Goal: Navigation & Orientation: Find specific page/section

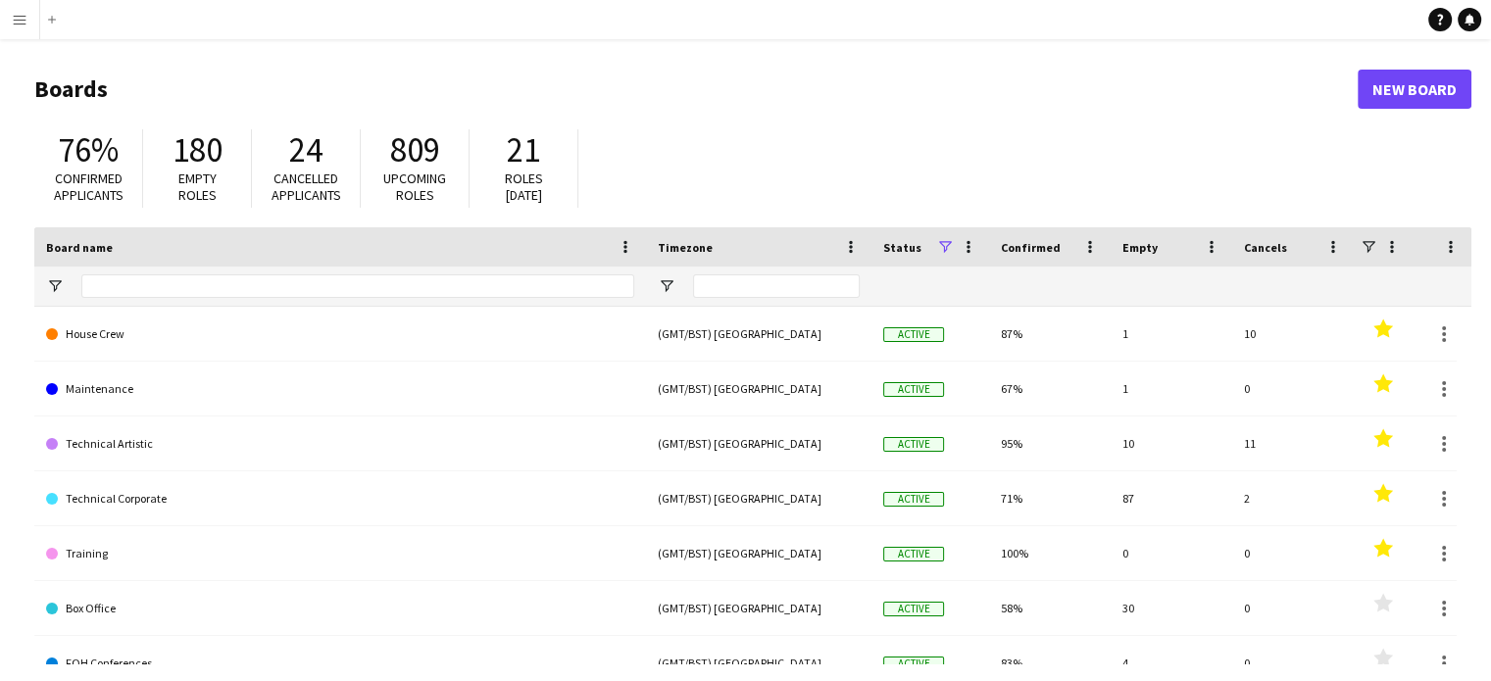
click at [10, 26] on button "Menu" at bounding box center [19, 19] width 39 height 39
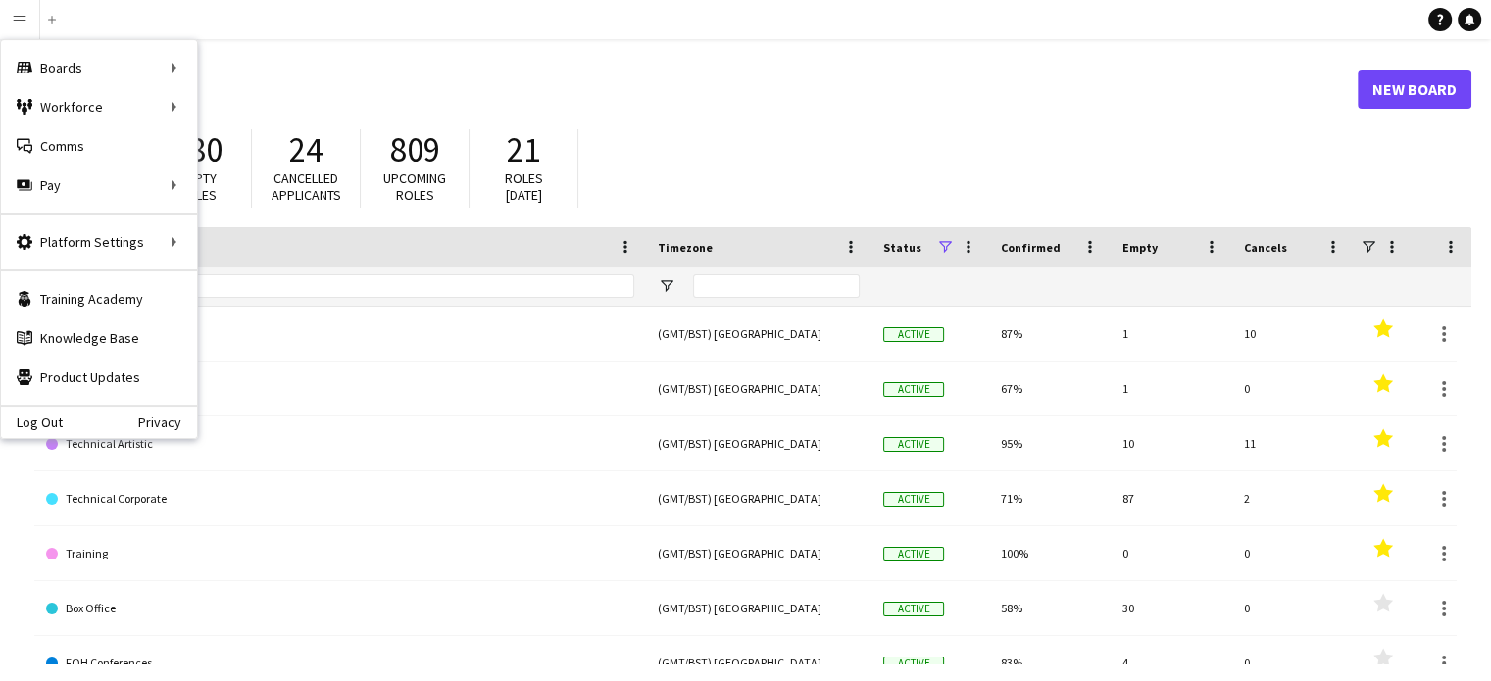
click at [485, 38] on app-navbar "Menu Boards Boards Boards All jobs Status Workforce Workforce My Workforce Recr…" at bounding box center [745, 19] width 1491 height 39
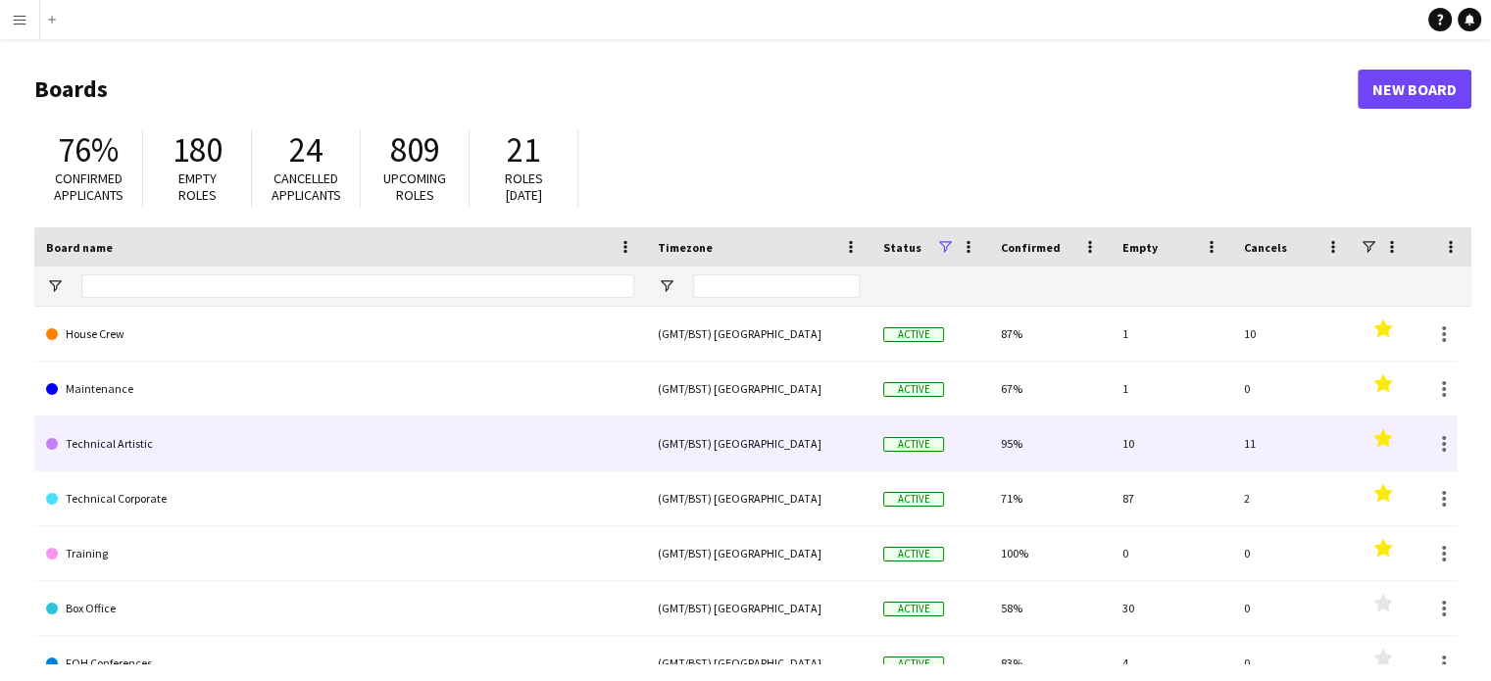
click at [126, 434] on link "Technical Artistic" at bounding box center [340, 443] width 588 height 55
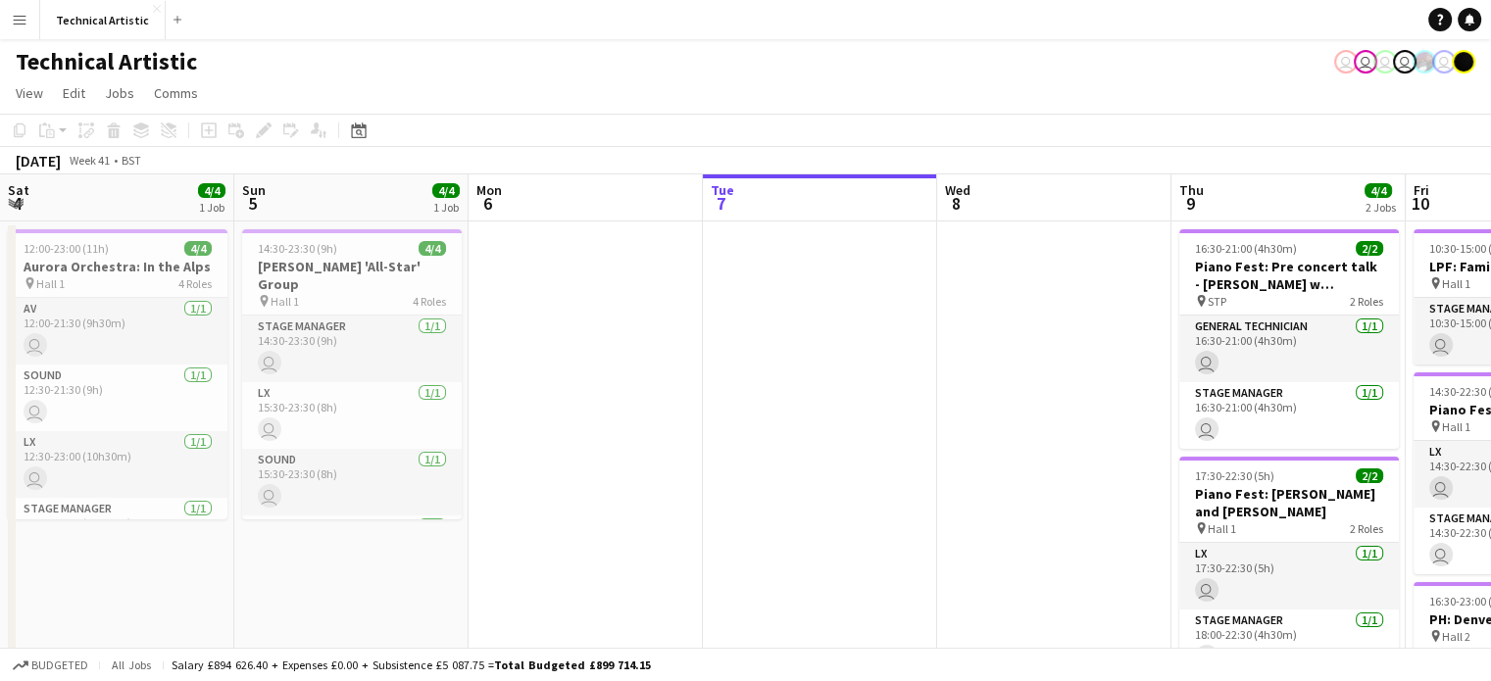
scroll to position [0, 468]
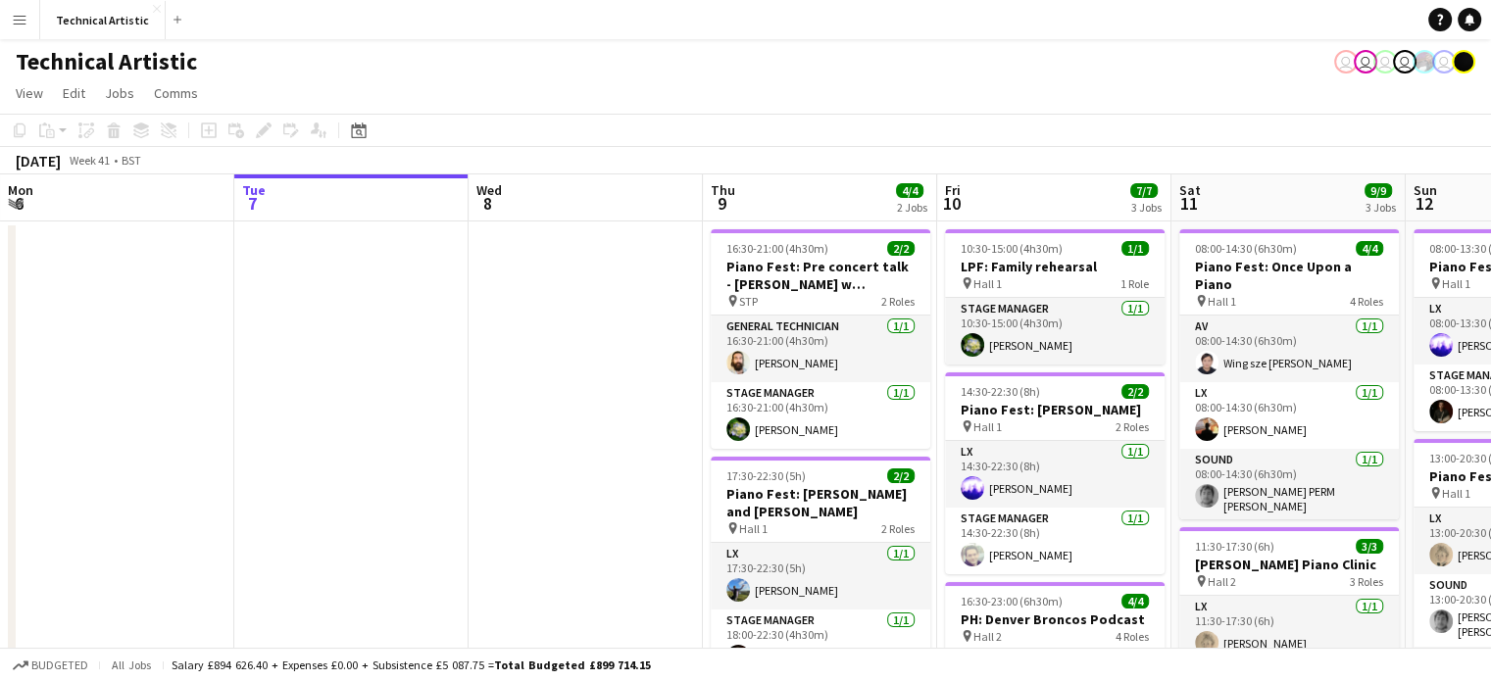
click at [21, 24] on app-icon "Menu" at bounding box center [20, 20] width 16 height 16
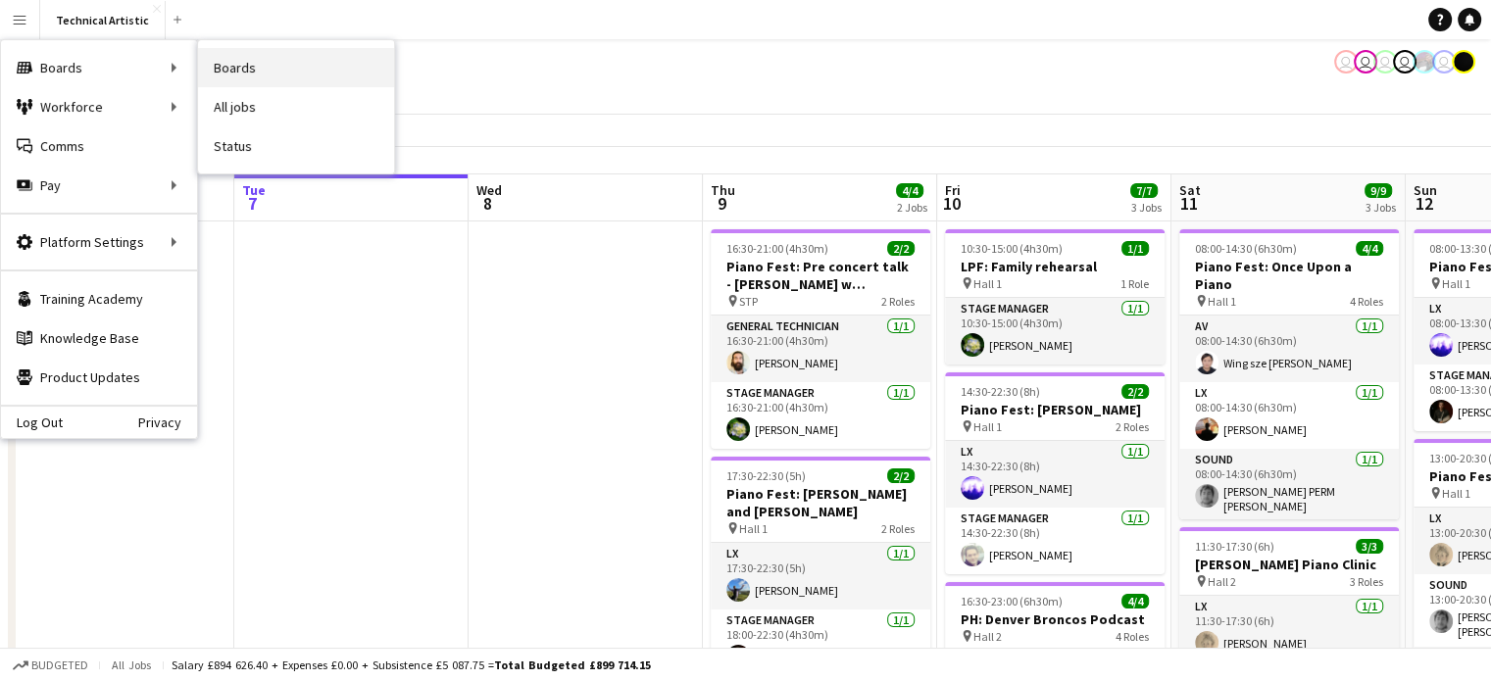
click at [265, 66] on link "Boards" at bounding box center [296, 67] width 196 height 39
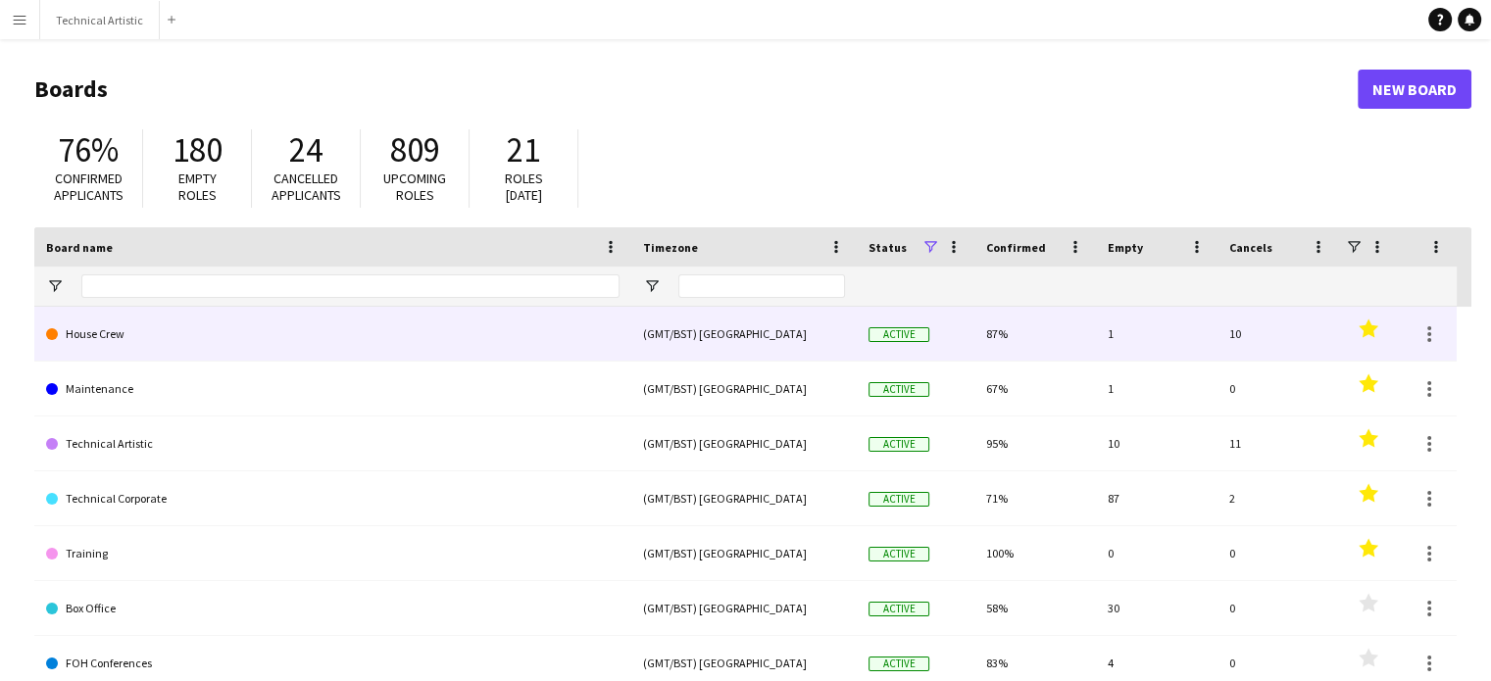
click at [74, 332] on link "House Crew" at bounding box center [332, 334] width 573 height 55
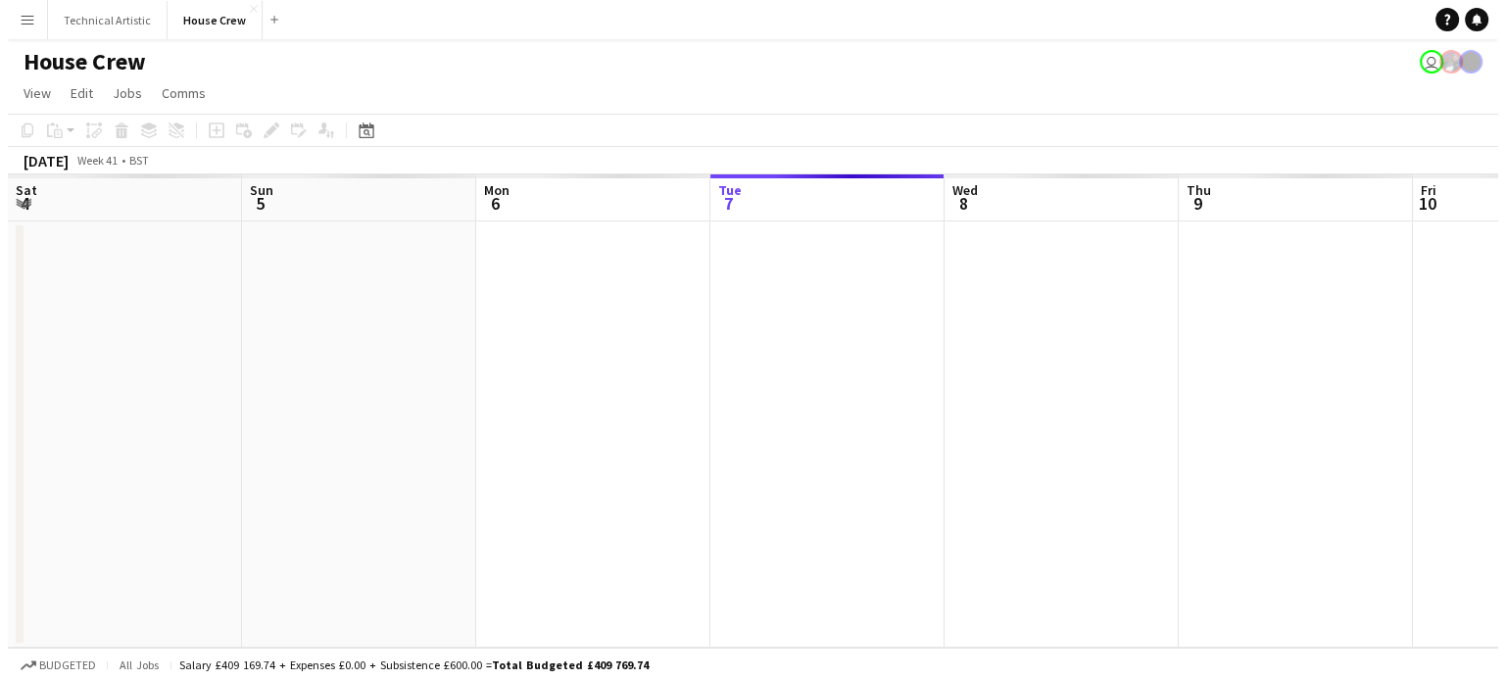
scroll to position [0, 468]
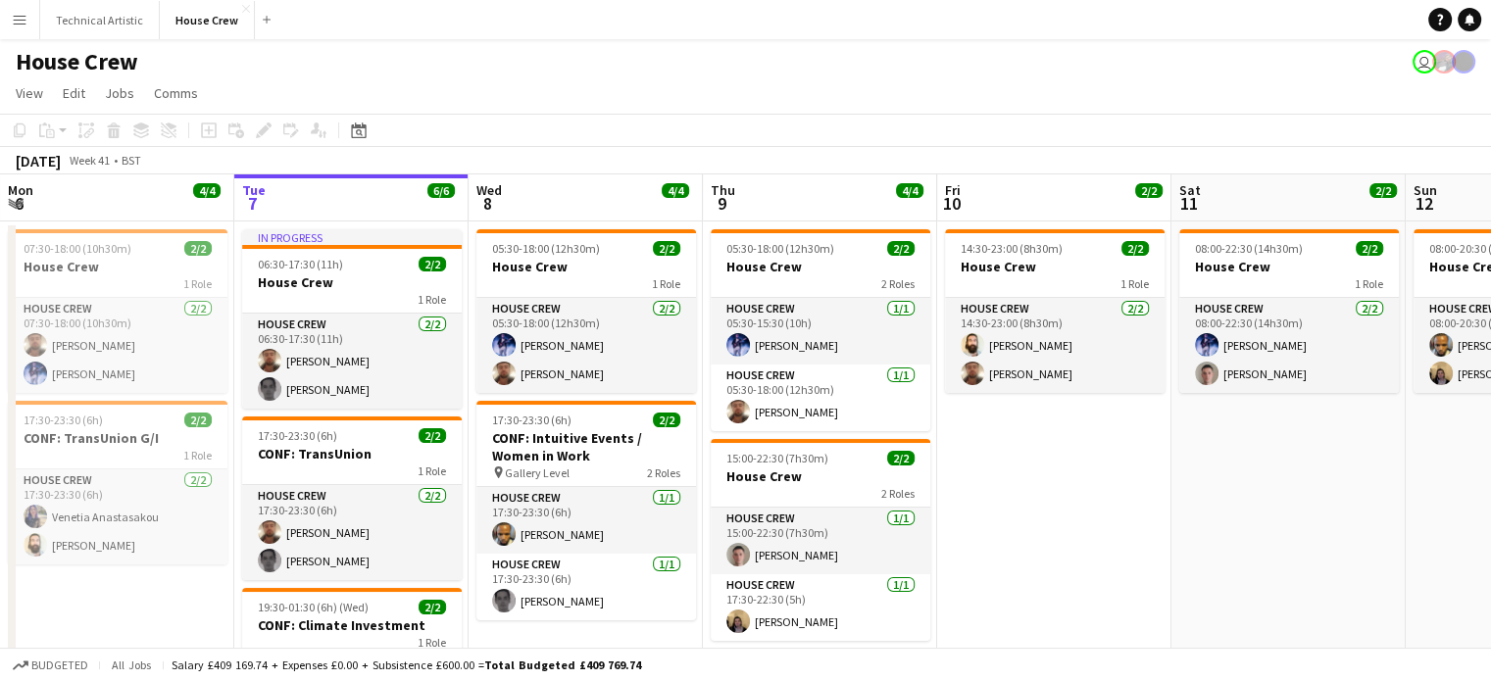
click at [28, 7] on button "Menu" at bounding box center [19, 19] width 39 height 39
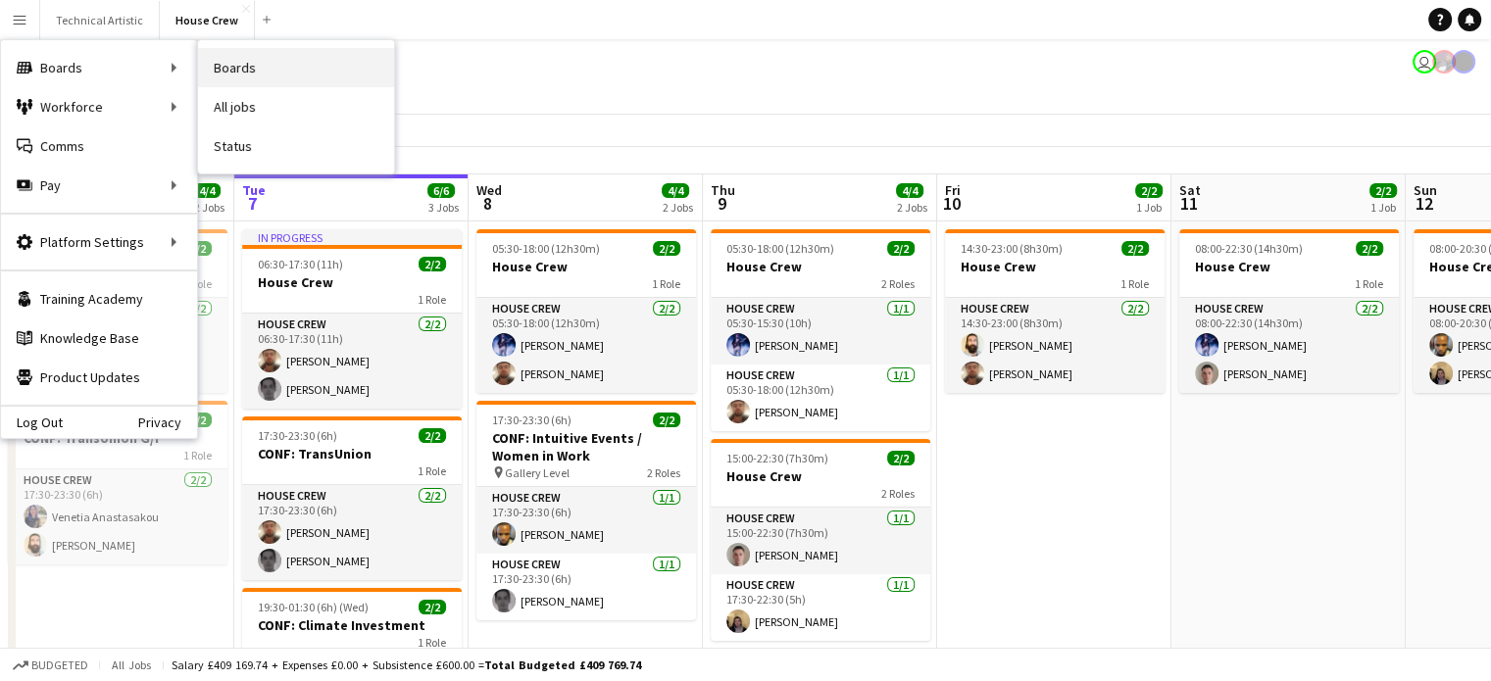
click at [235, 66] on link "Boards" at bounding box center [296, 67] width 196 height 39
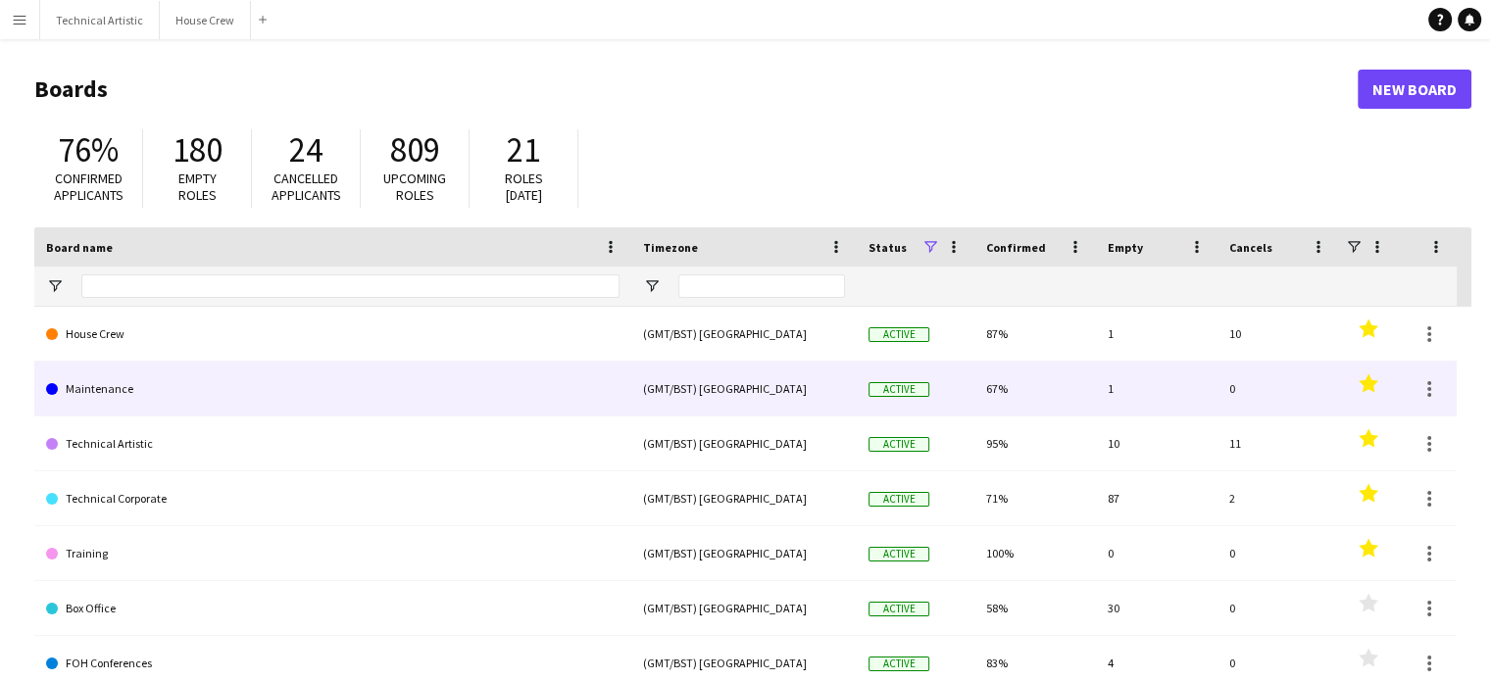
click at [106, 415] on link "Maintenance" at bounding box center [332, 389] width 573 height 55
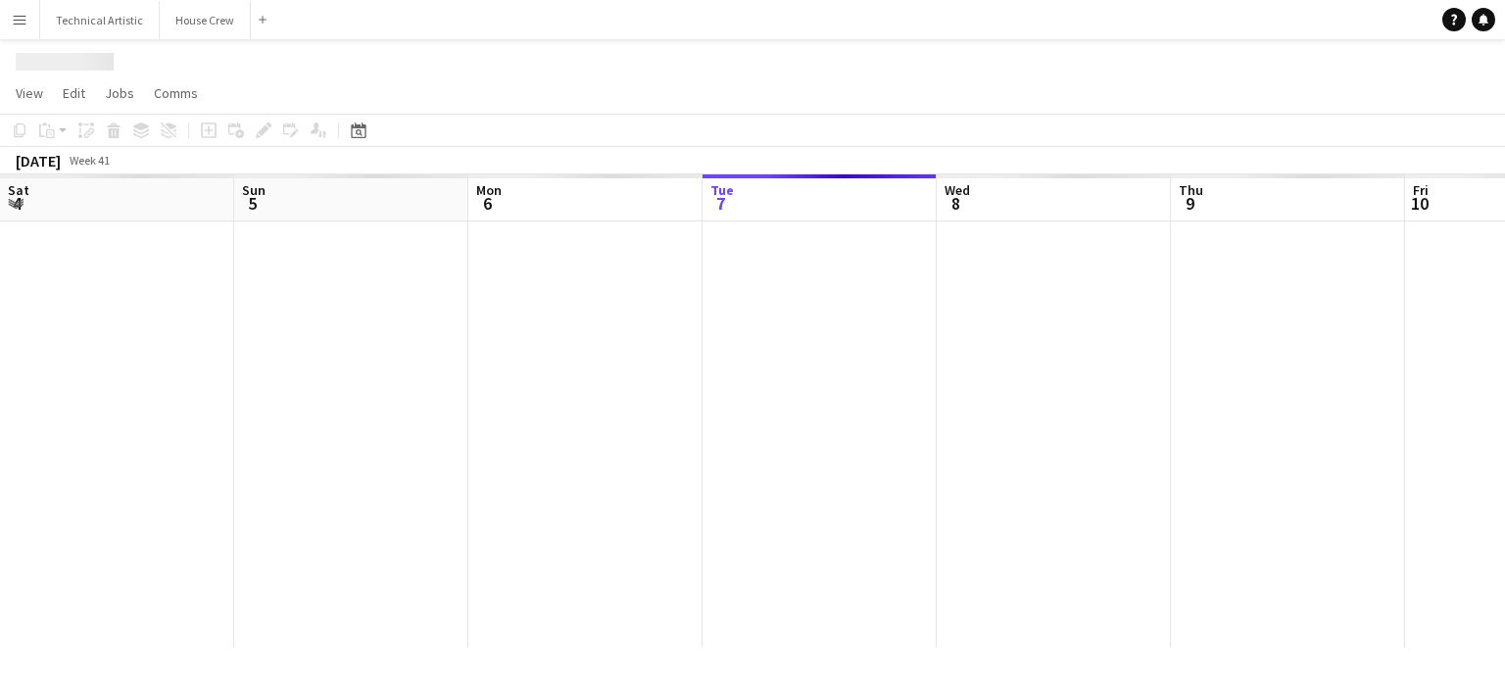
scroll to position [0, 468]
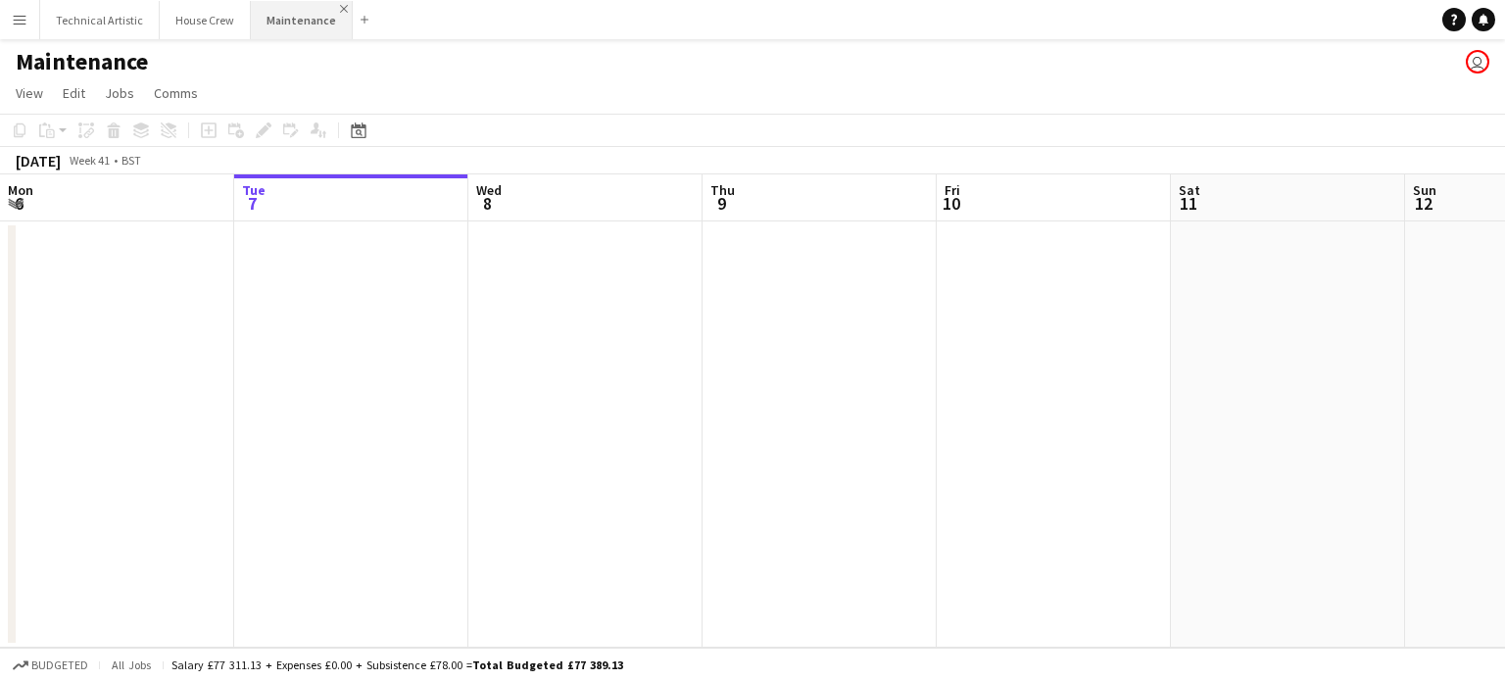
click at [340, 5] on app-icon "Close" at bounding box center [344, 9] width 8 height 8
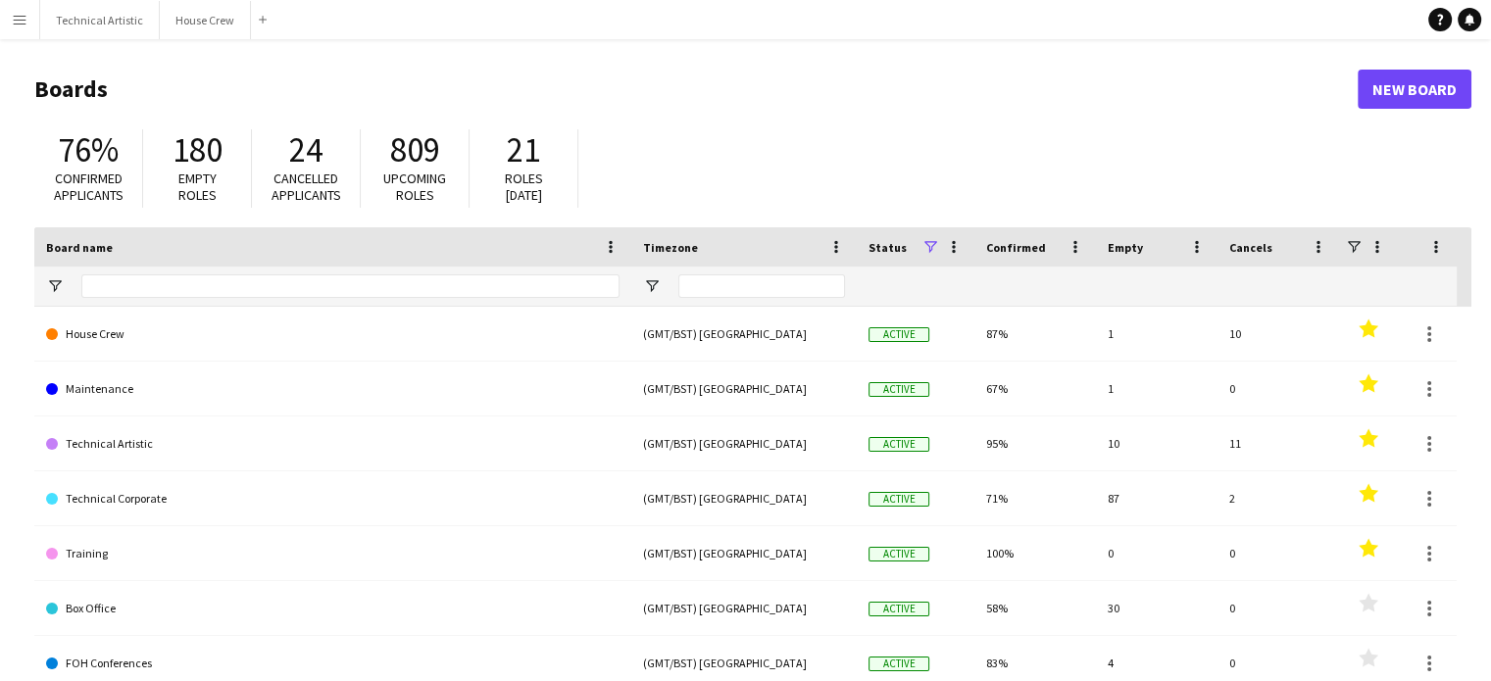
click at [12, 30] on button "Menu" at bounding box center [19, 19] width 39 height 39
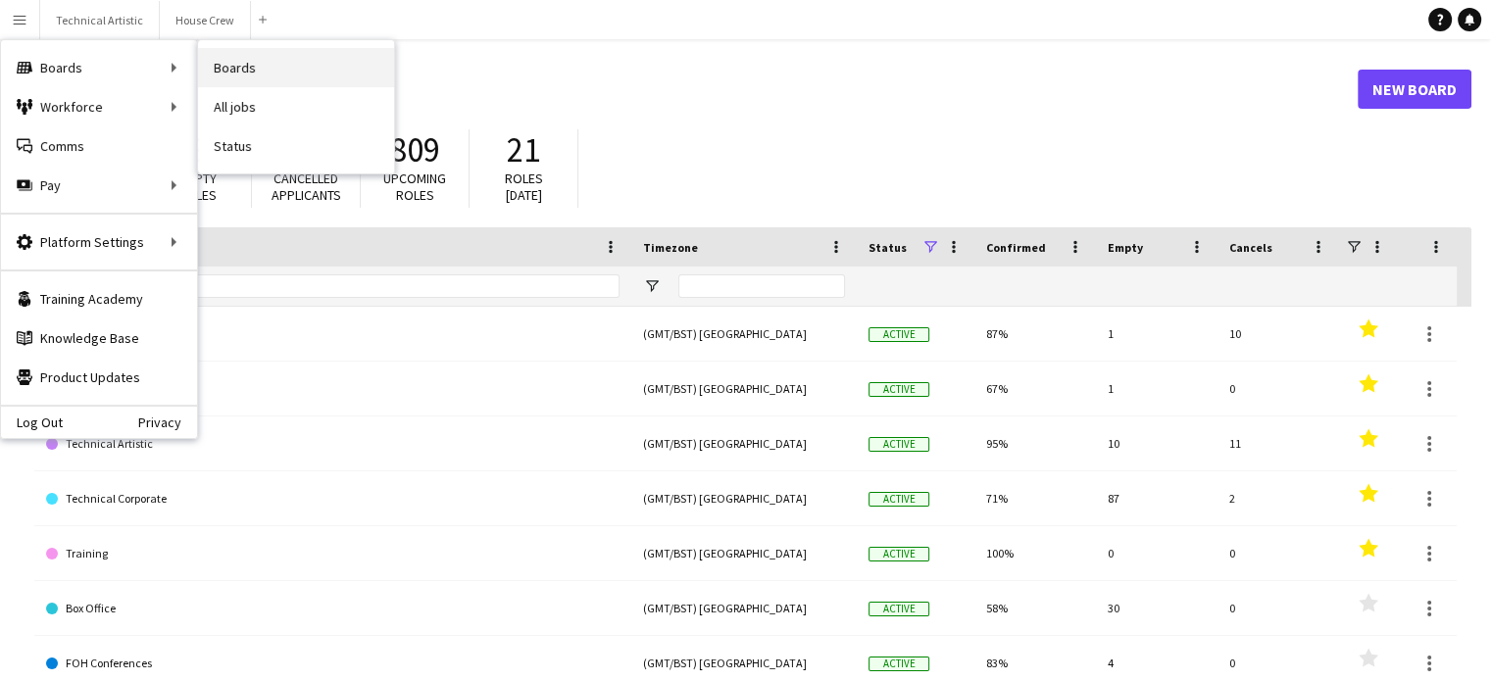
click at [329, 62] on link "Boards" at bounding box center [296, 67] width 196 height 39
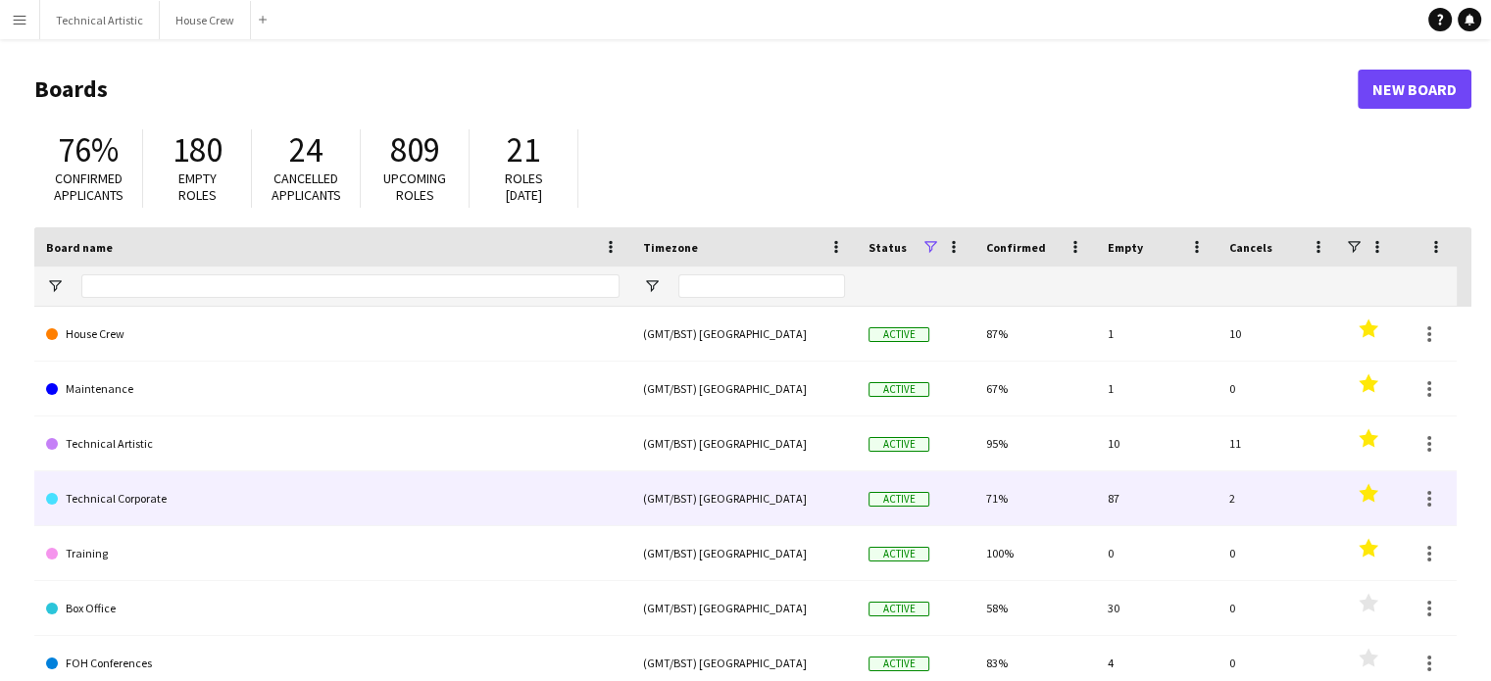
click at [147, 477] on link "Technical Corporate" at bounding box center [332, 498] width 573 height 55
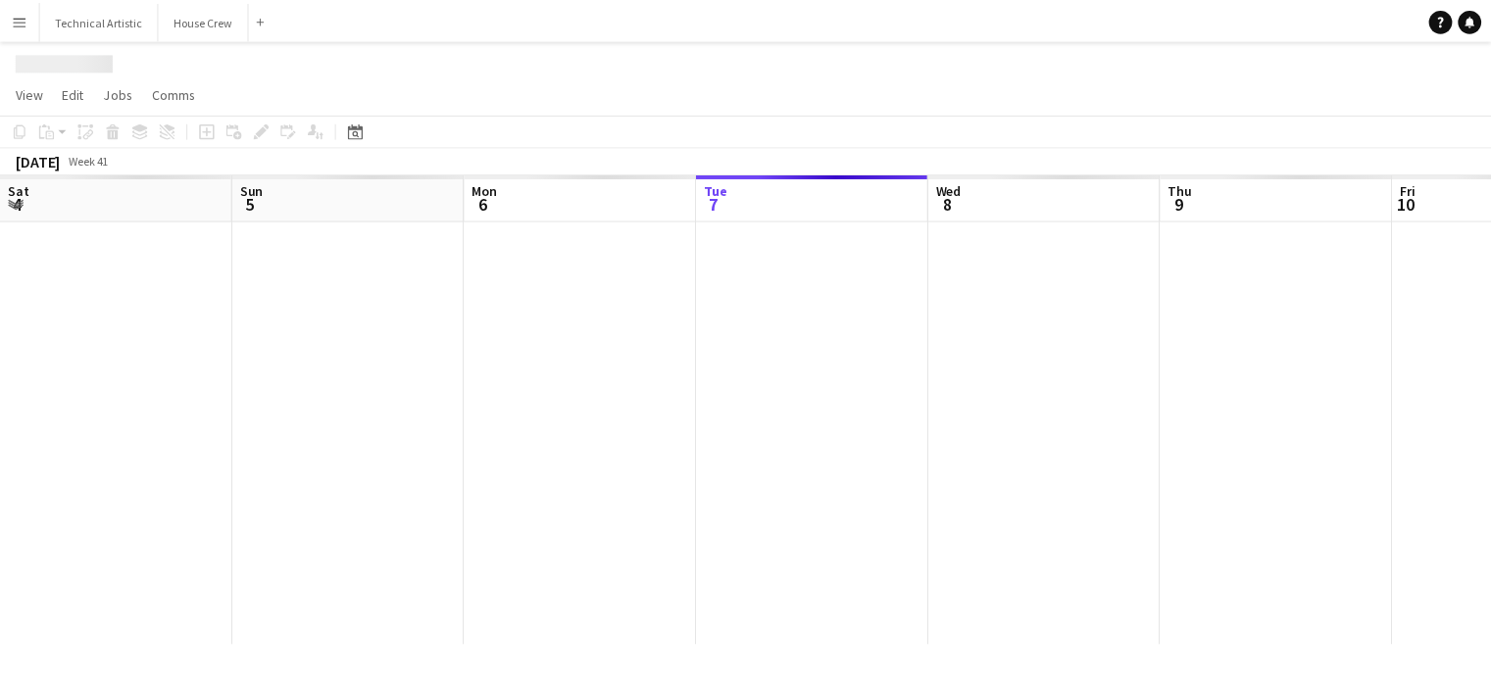
scroll to position [0, 468]
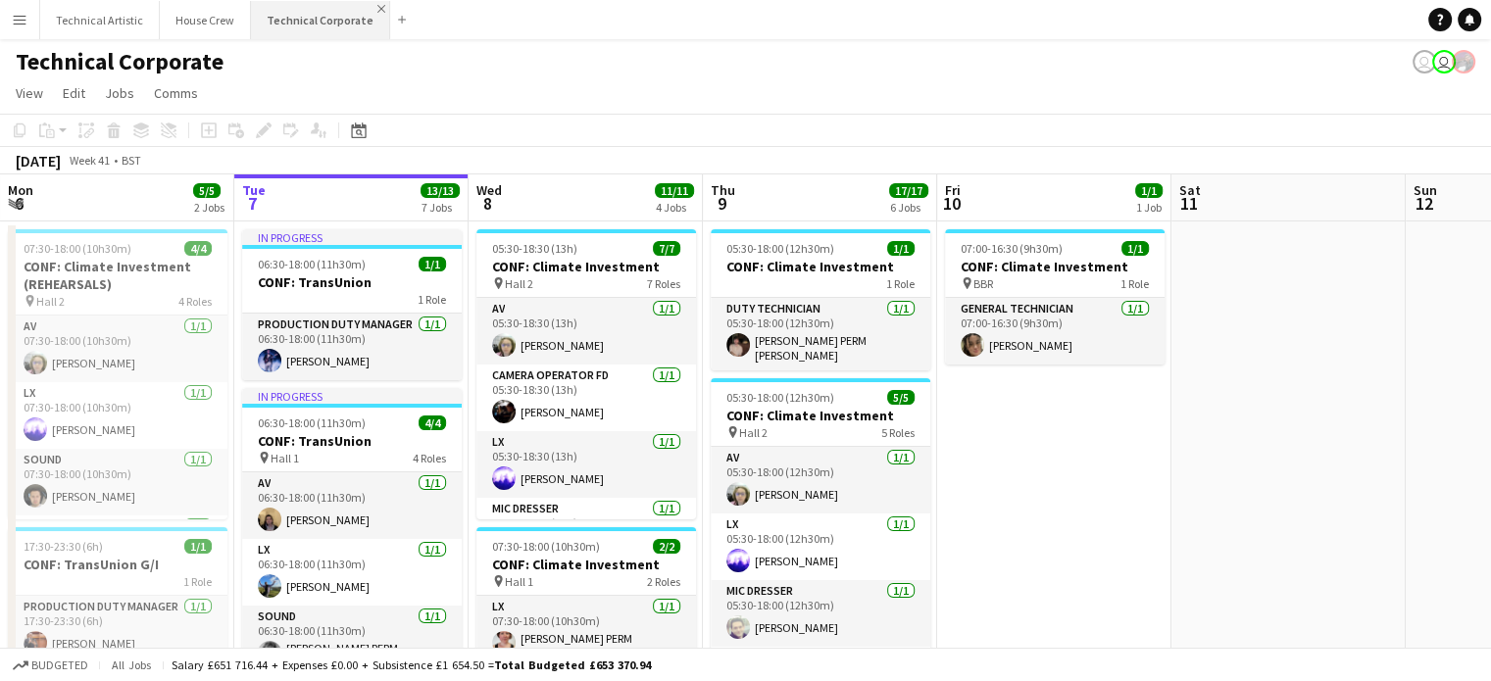
click at [377, 6] on app-icon "Close" at bounding box center [381, 9] width 8 height 8
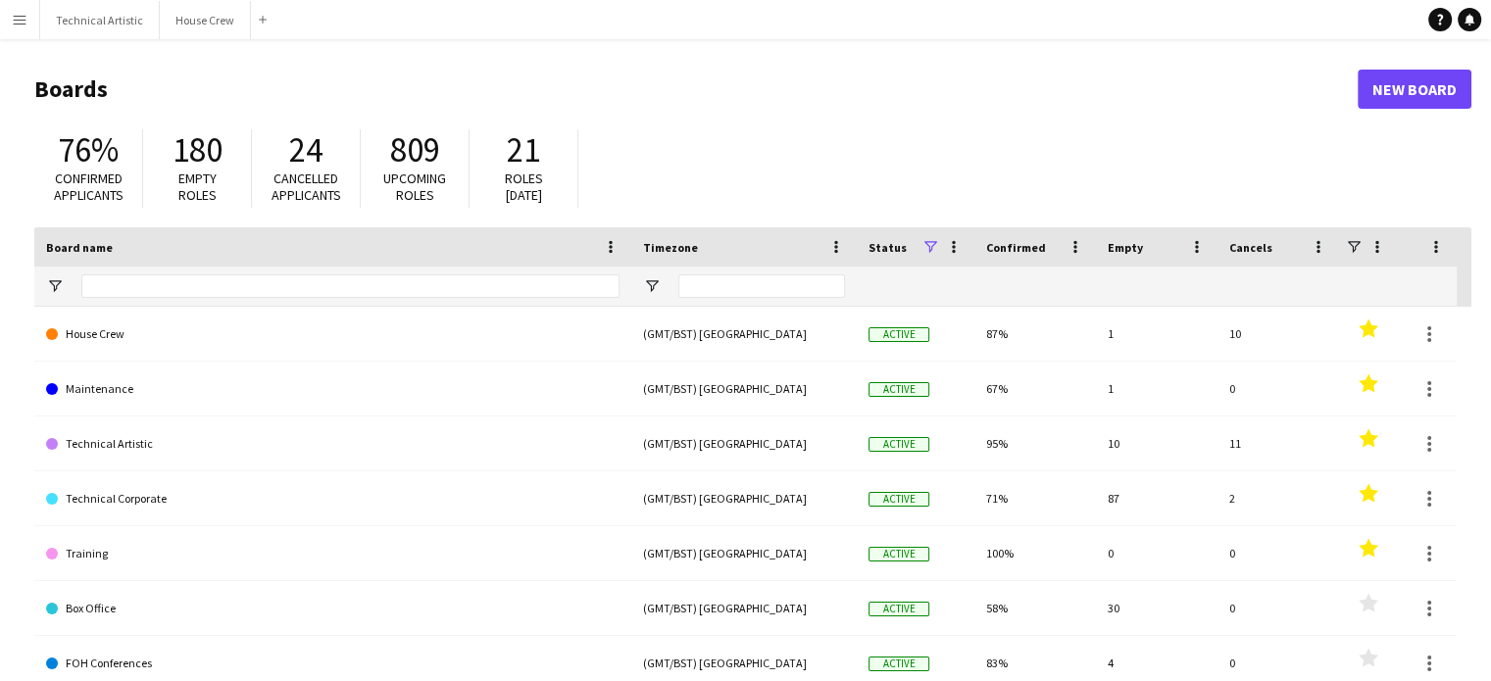
click at [33, 19] on button "Menu" at bounding box center [19, 19] width 39 height 39
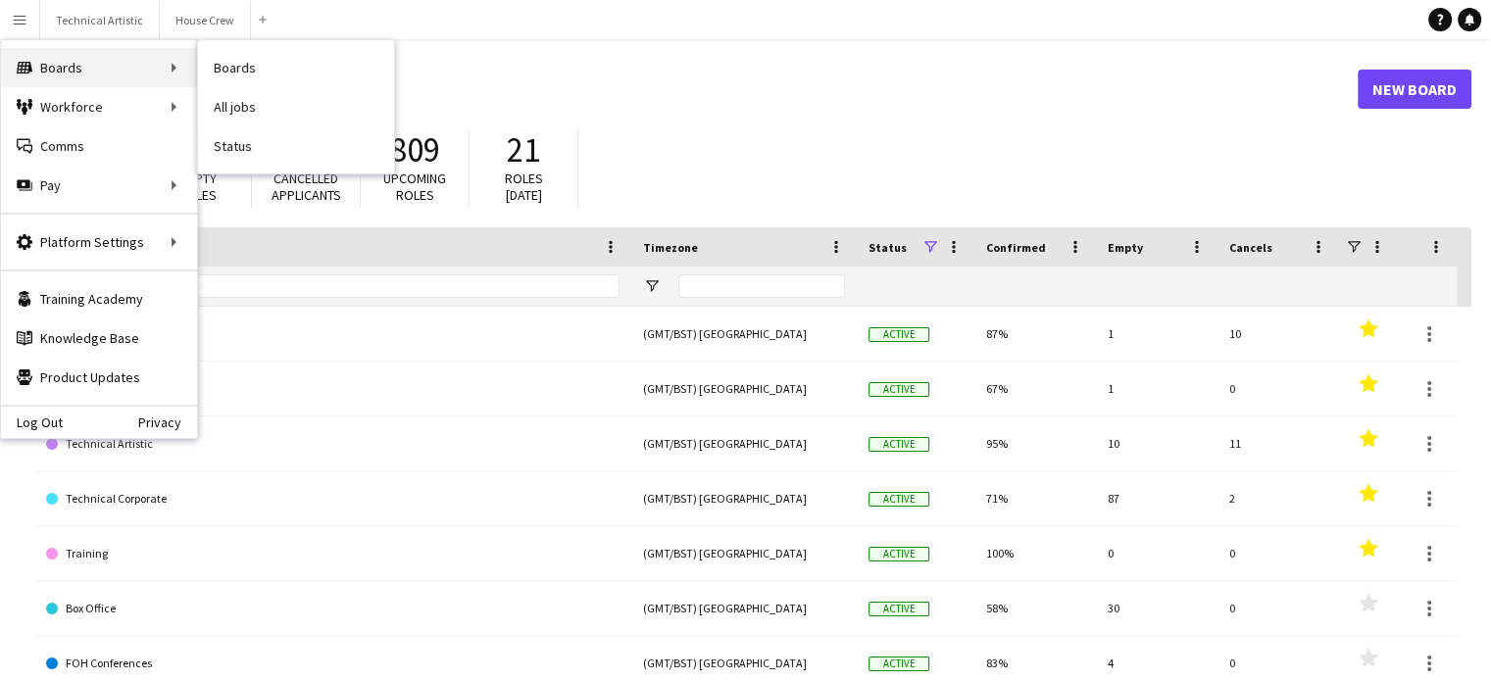
click at [36, 55] on div "Boards Boards" at bounding box center [99, 67] width 196 height 39
click at [263, 80] on link "Boards" at bounding box center [296, 67] width 196 height 39
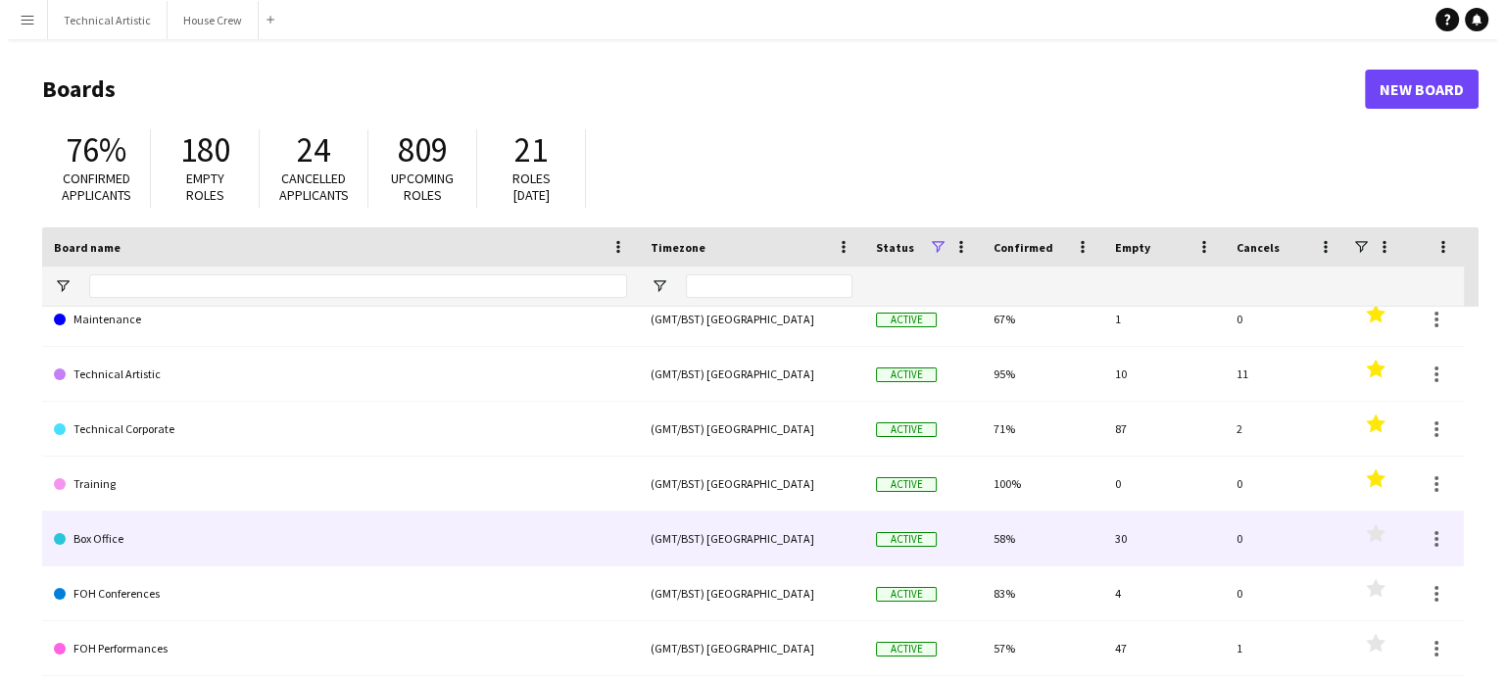
scroll to position [71, 0]
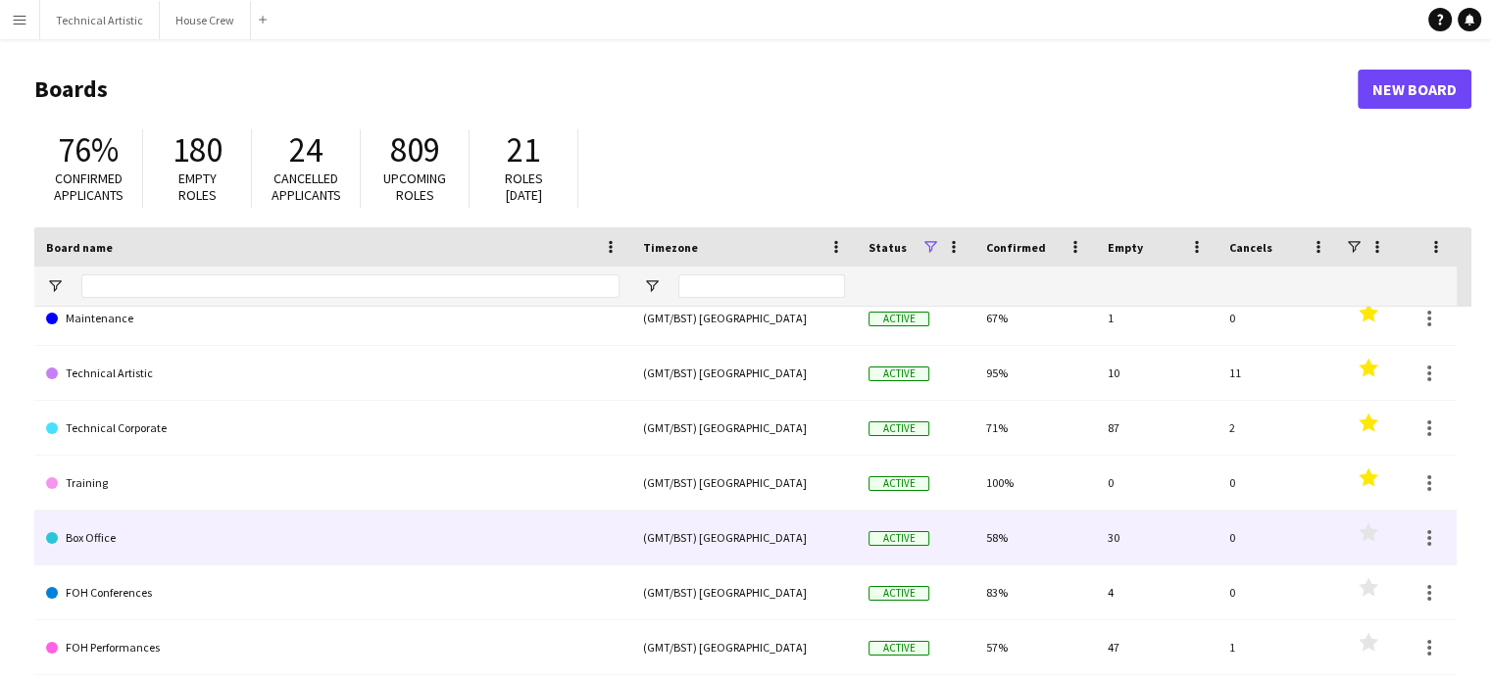
click at [136, 539] on link "Box Office" at bounding box center [332, 538] width 573 height 55
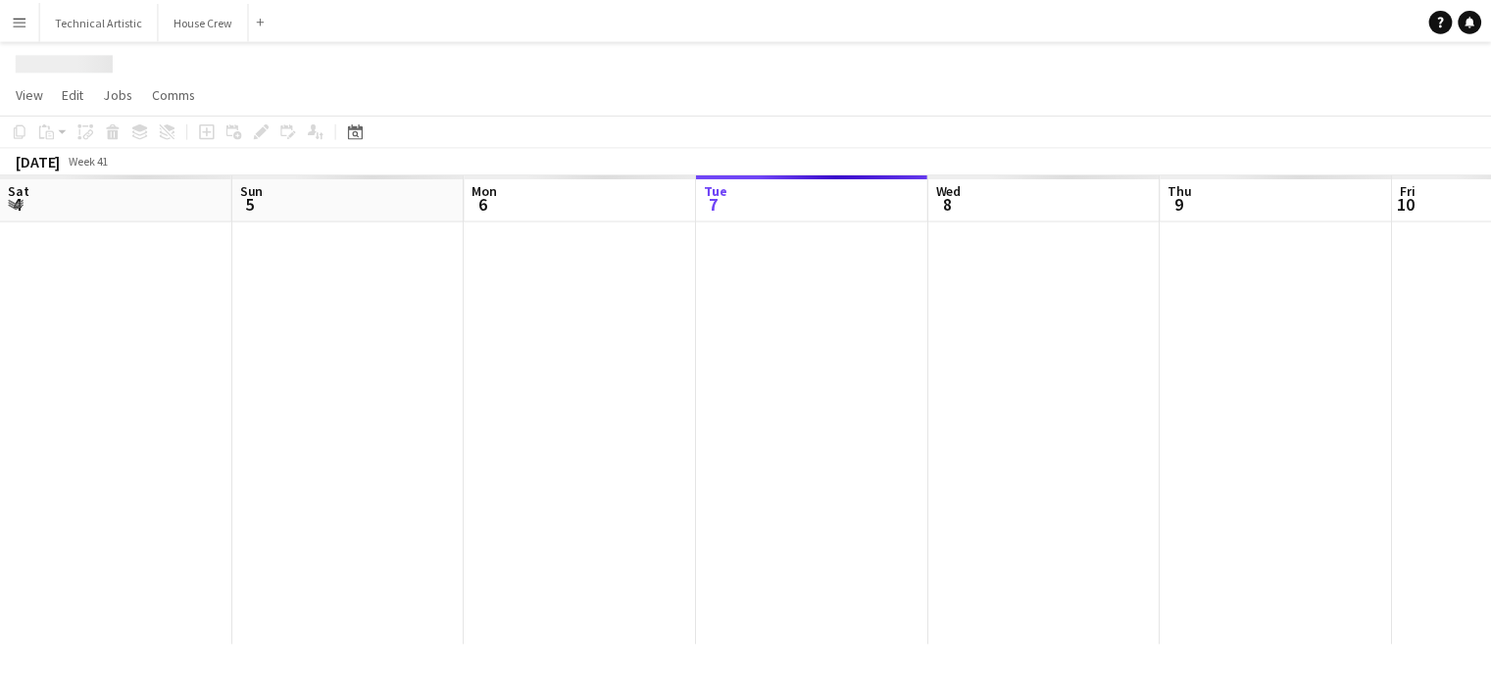
scroll to position [0, 468]
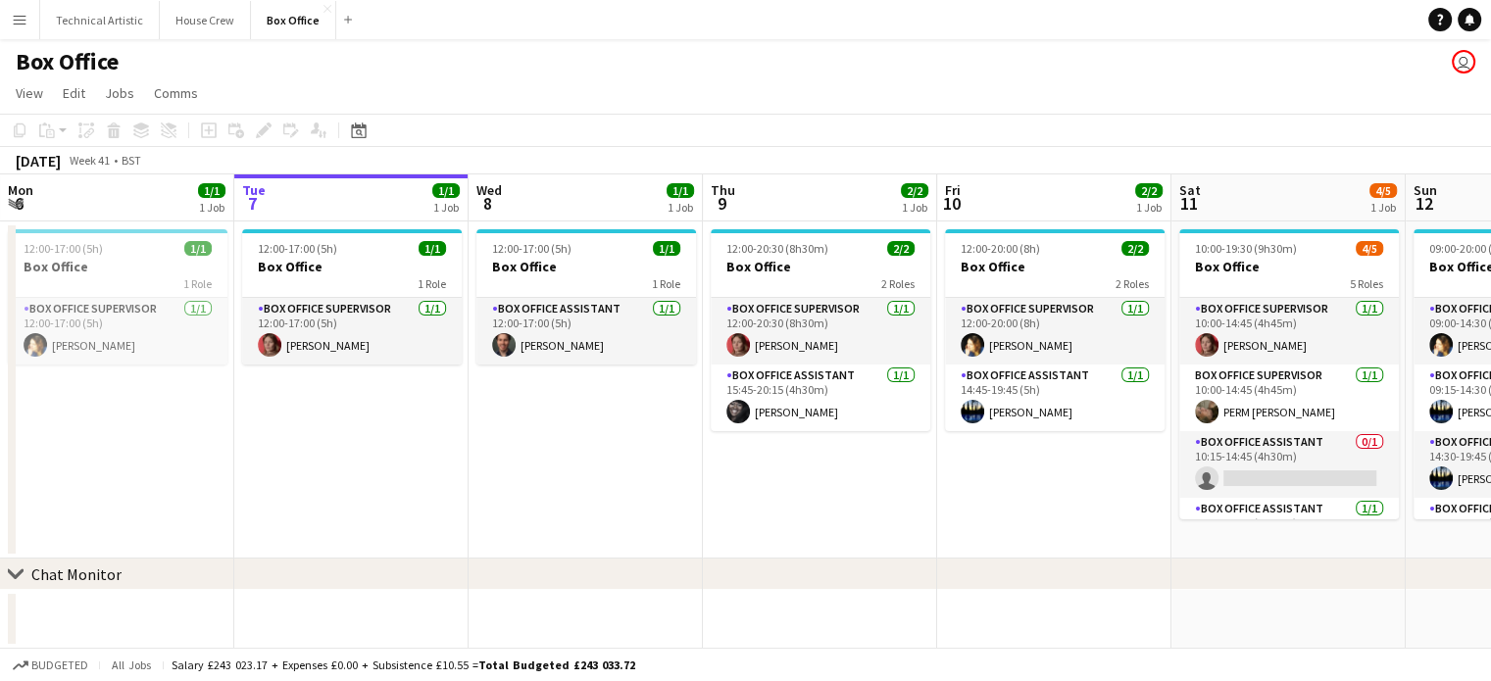
click at [26, 9] on button "Menu" at bounding box center [19, 19] width 39 height 39
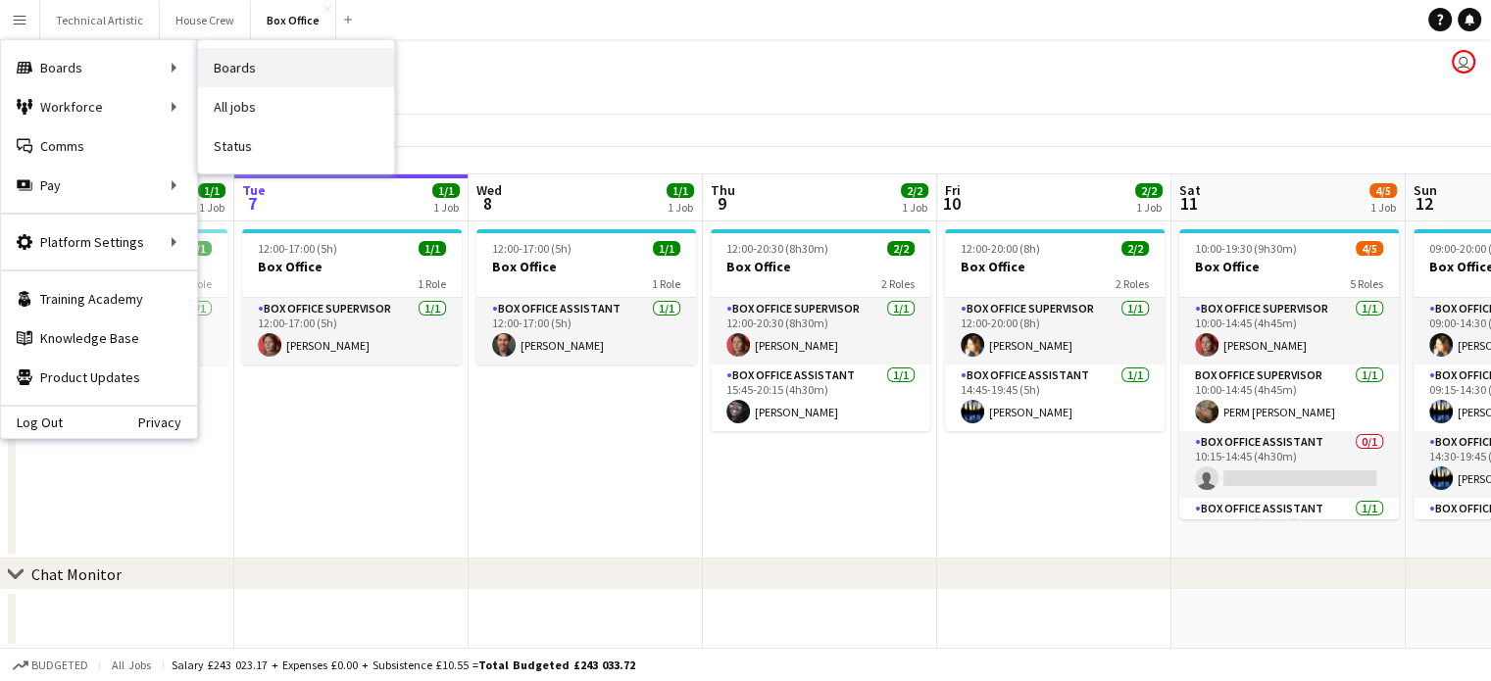
click at [238, 55] on link "Boards" at bounding box center [296, 67] width 196 height 39
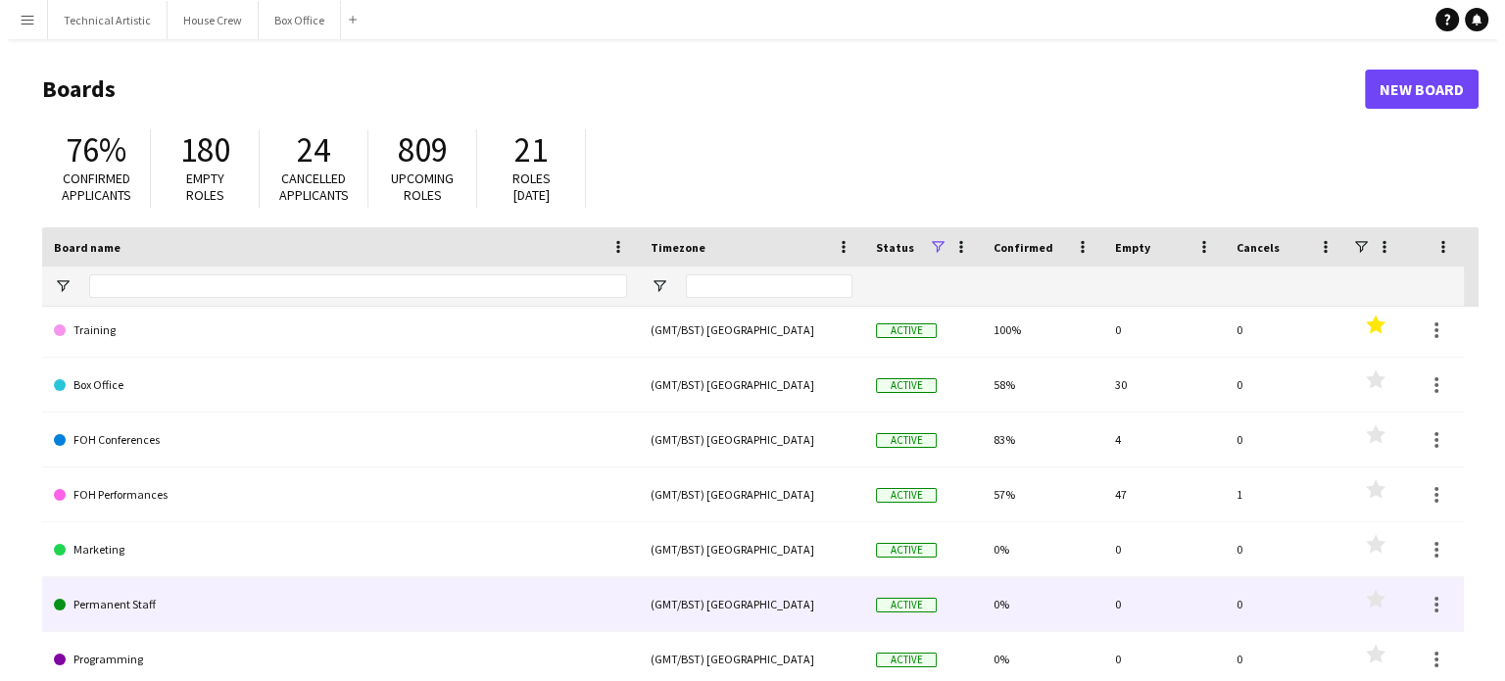
scroll to position [247, 0]
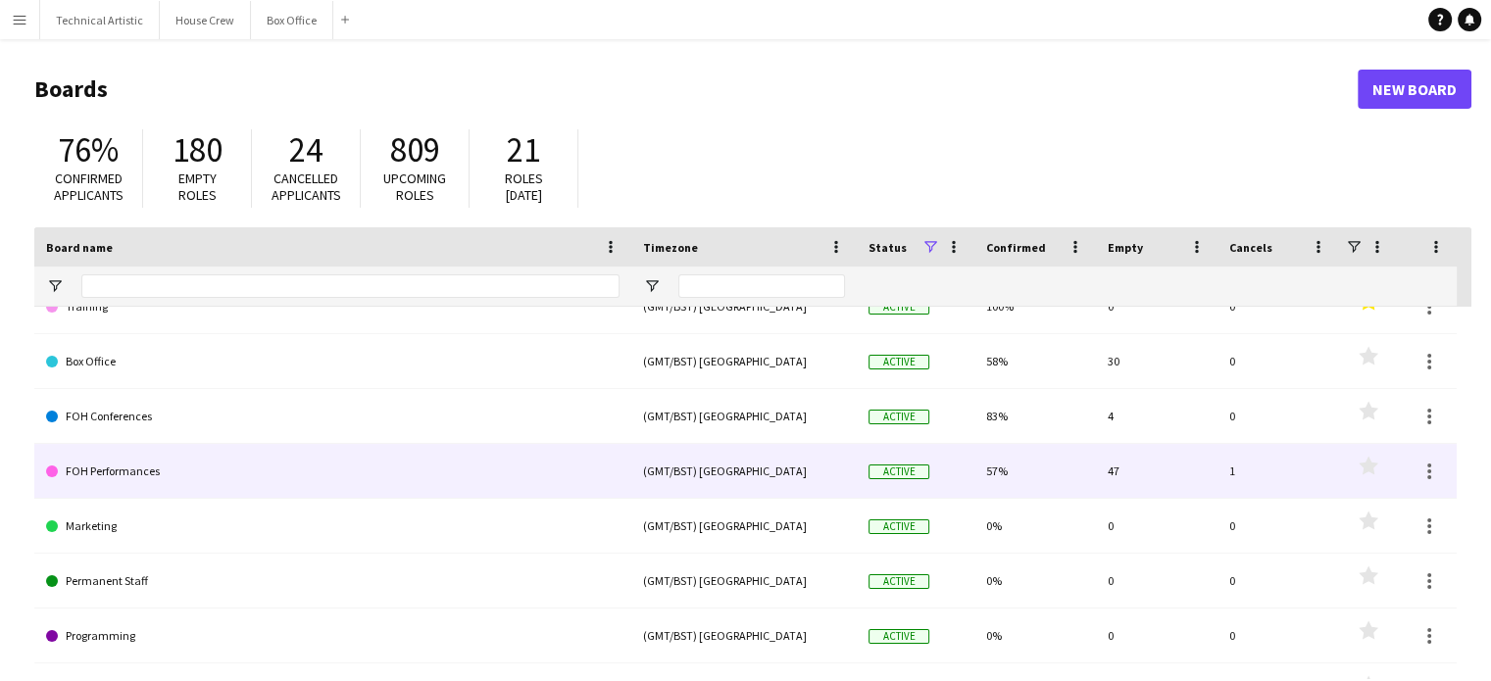
click at [114, 478] on link "FOH Performances" at bounding box center [332, 471] width 573 height 55
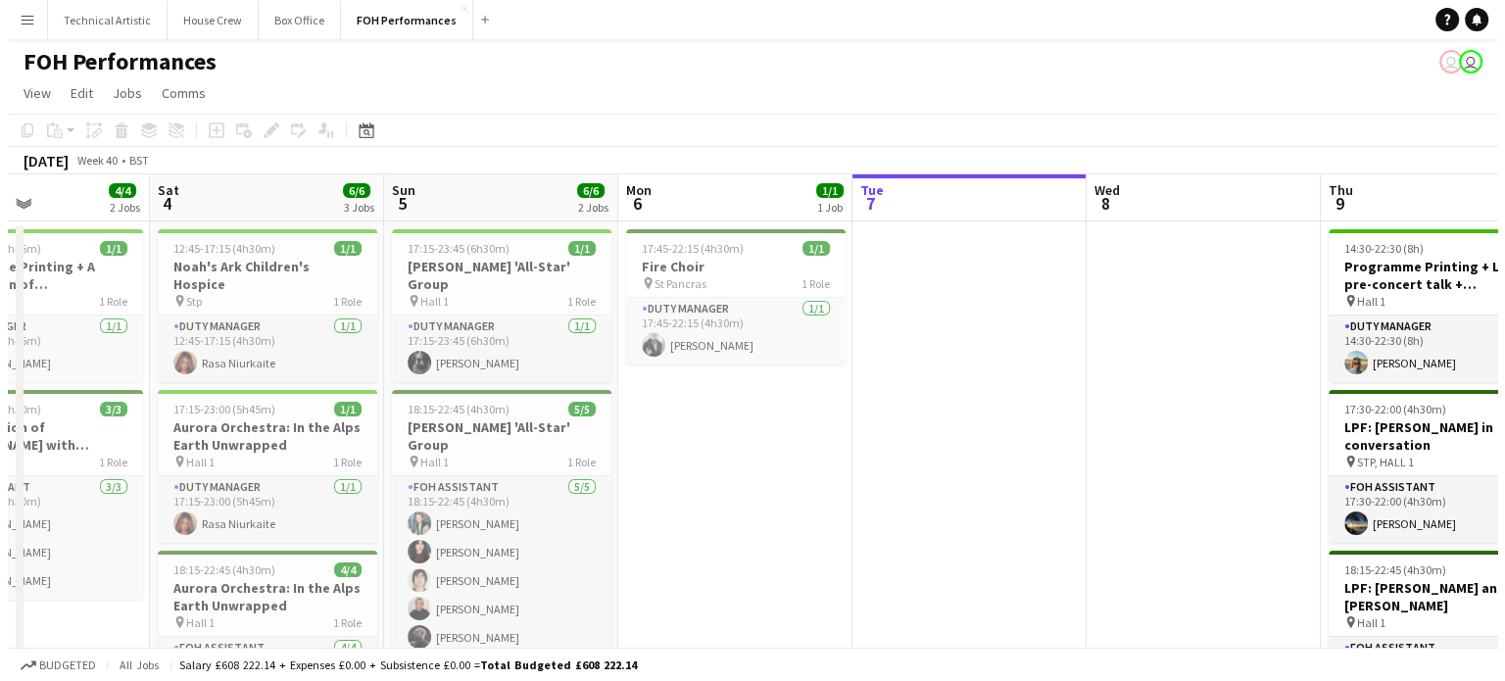
scroll to position [0, 561]
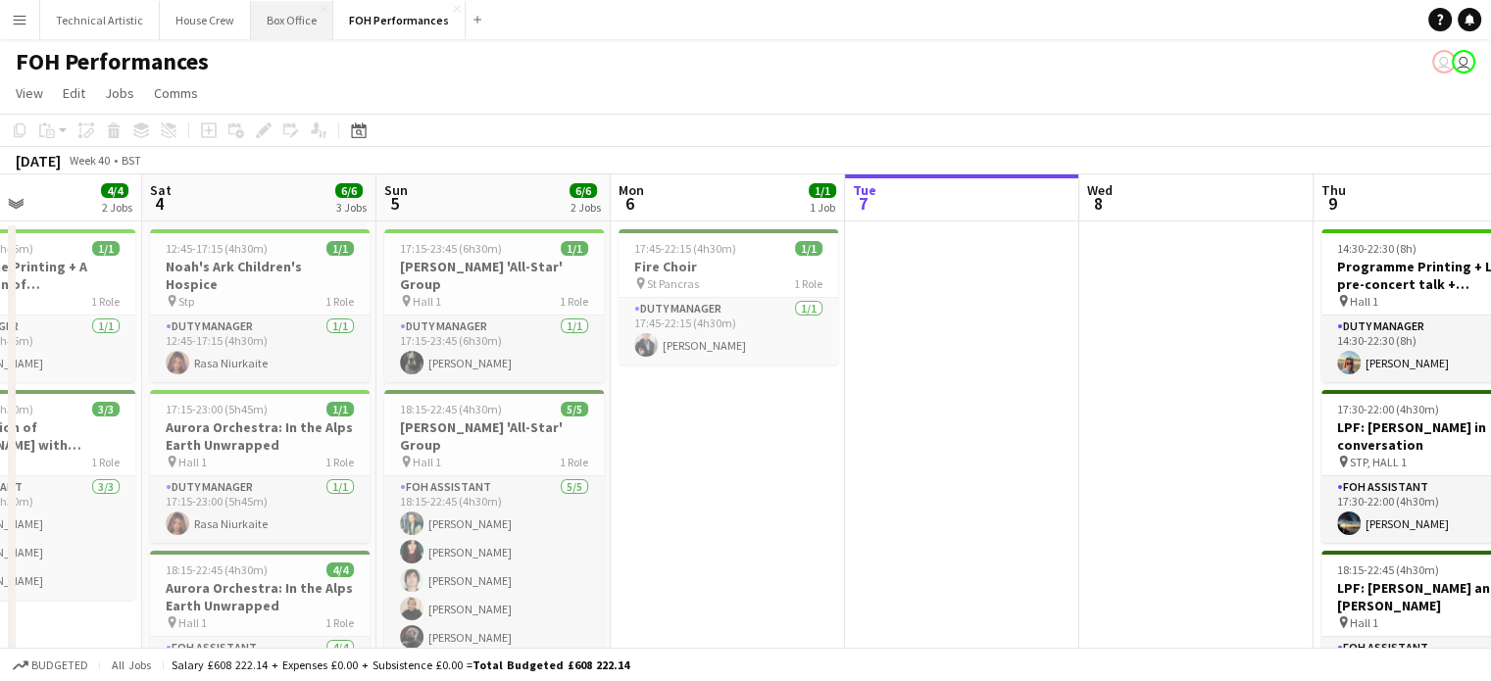
click at [292, 12] on button "Box Office Close" at bounding box center [292, 20] width 82 height 38
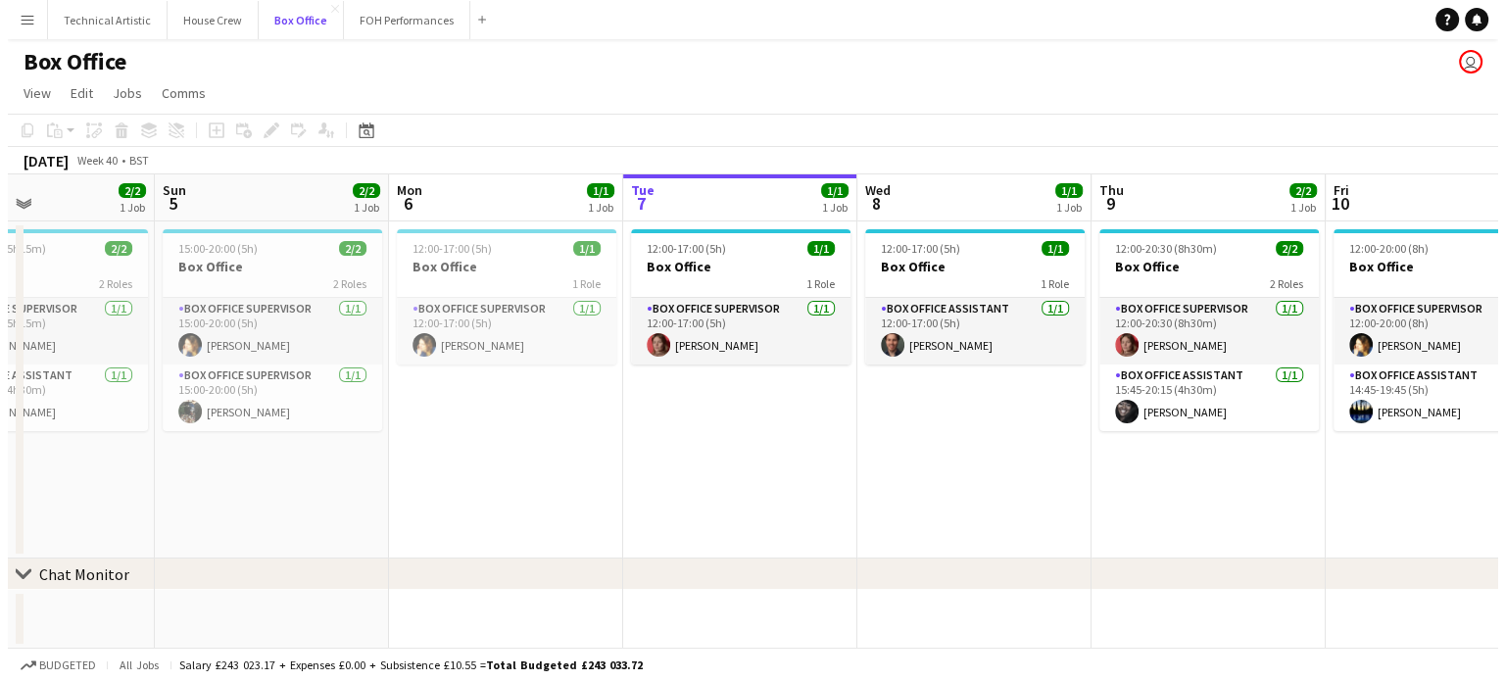
scroll to position [0, 553]
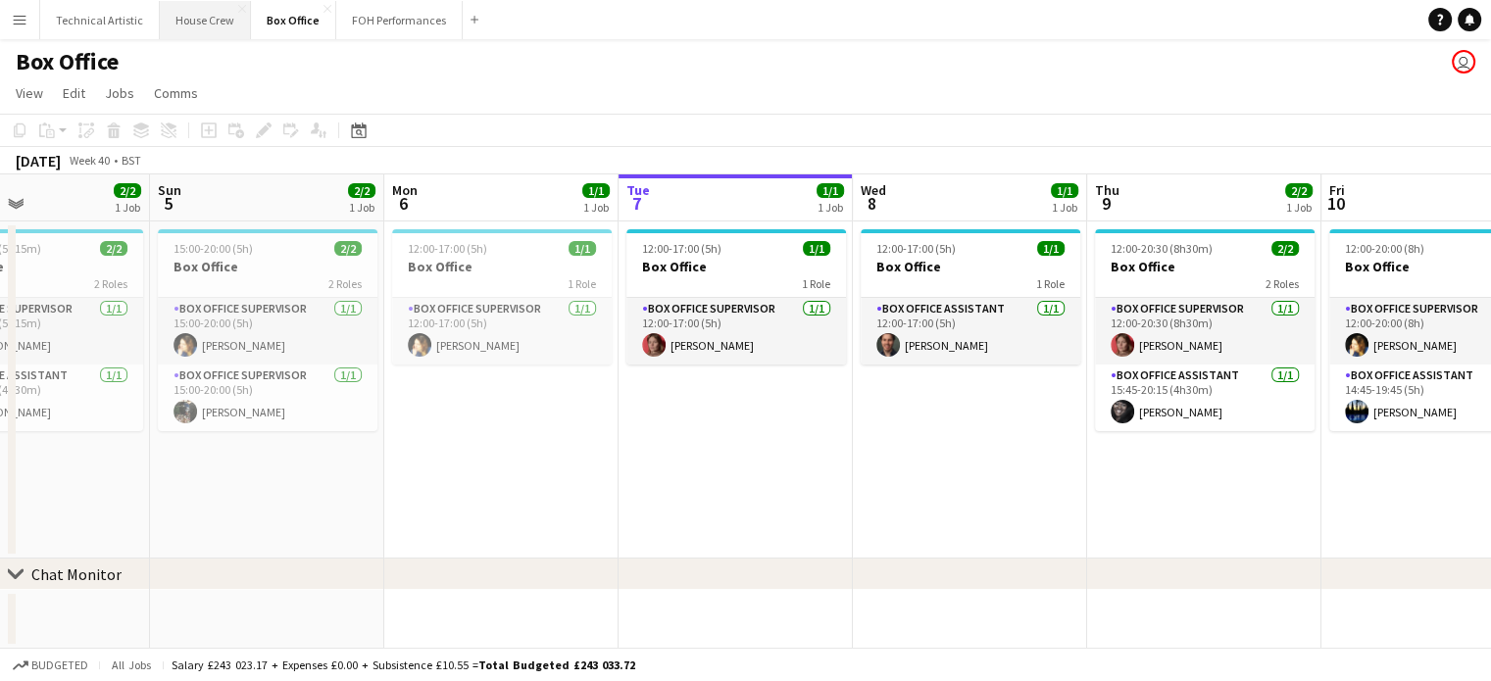
click at [204, 29] on button "House Crew Close" at bounding box center [205, 20] width 91 height 38
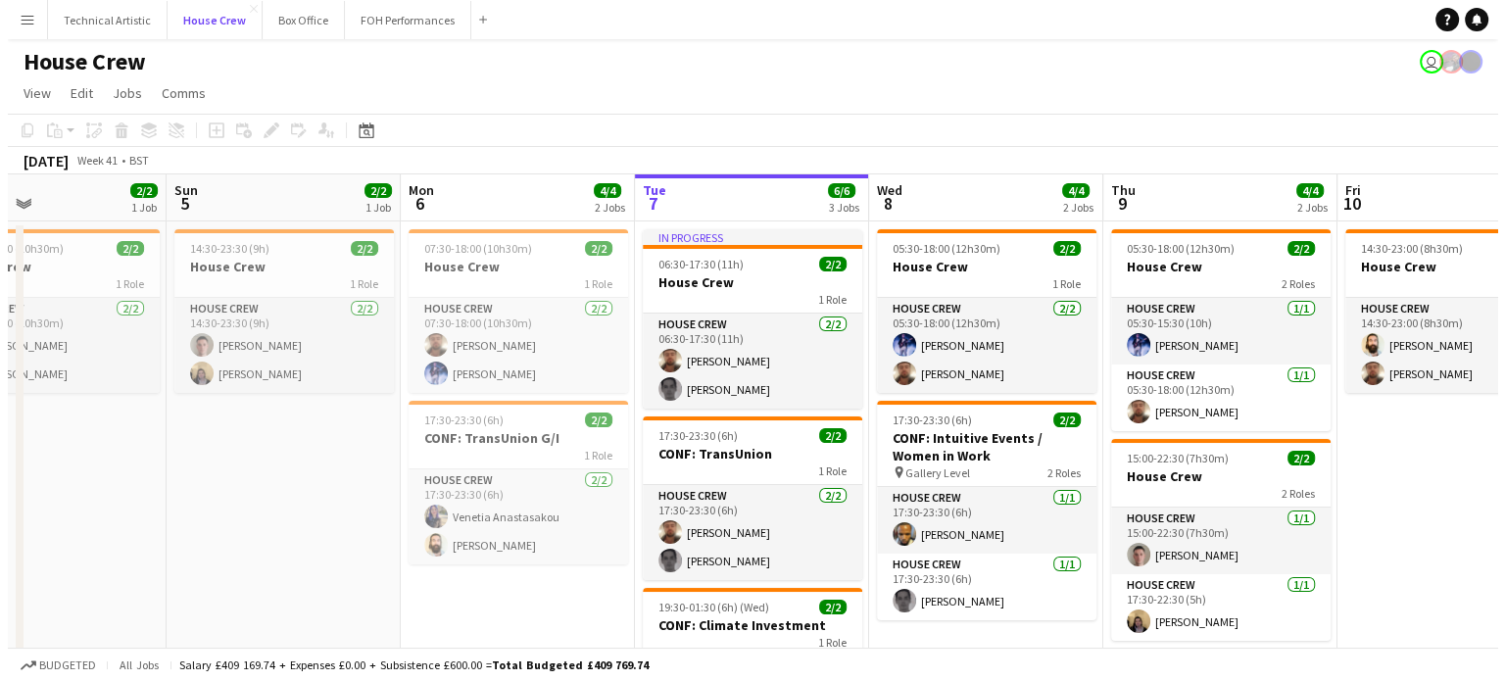
scroll to position [0, 522]
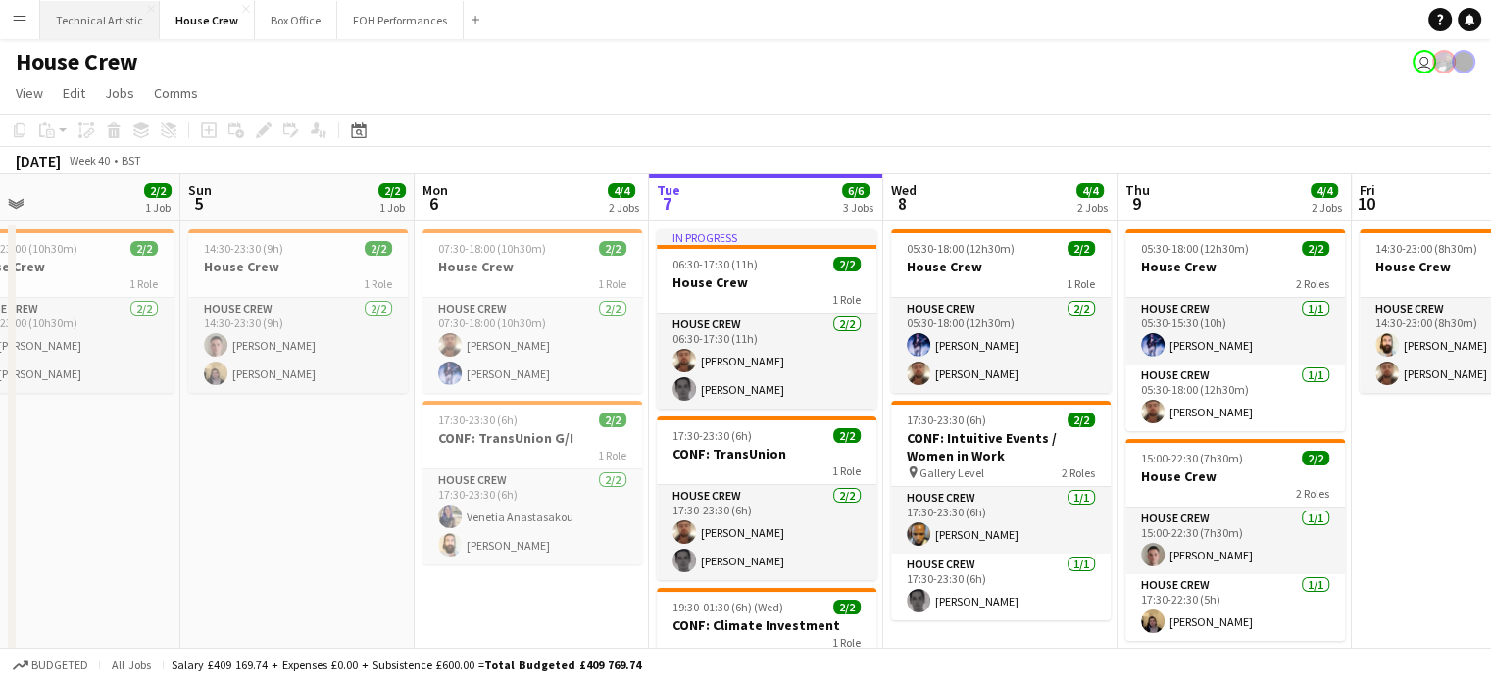
click at [90, 34] on button "Technical Artistic Close" at bounding box center [100, 20] width 120 height 38
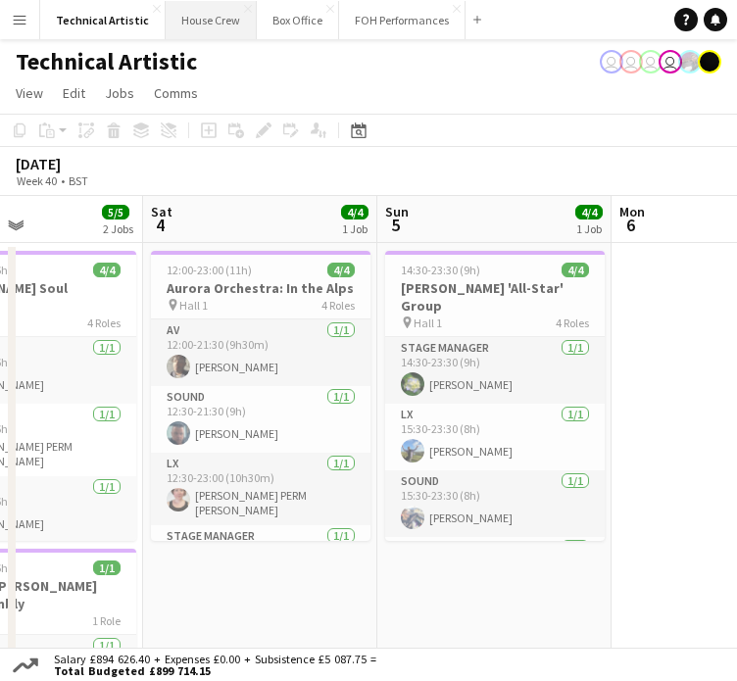
click at [212, 17] on button "House Crew Close" at bounding box center [211, 20] width 91 height 38
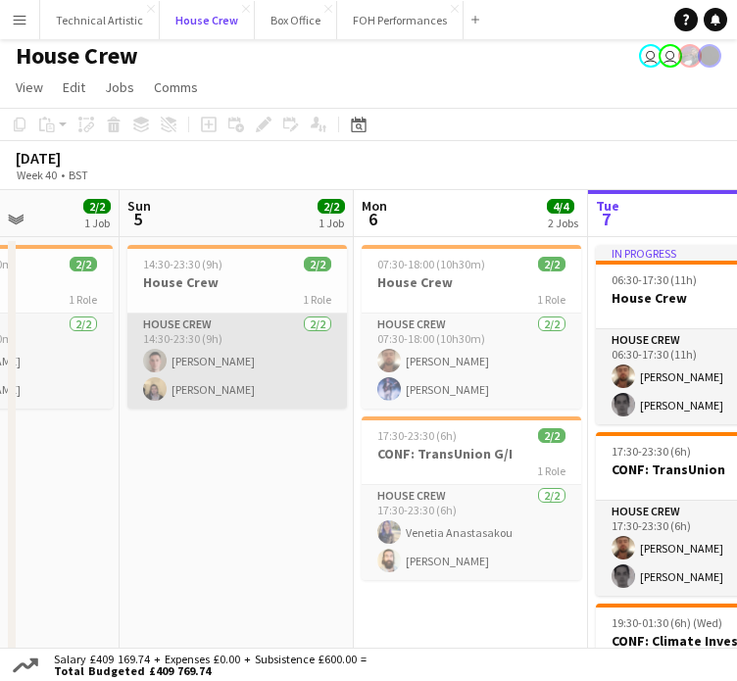
scroll to position [12, 0]
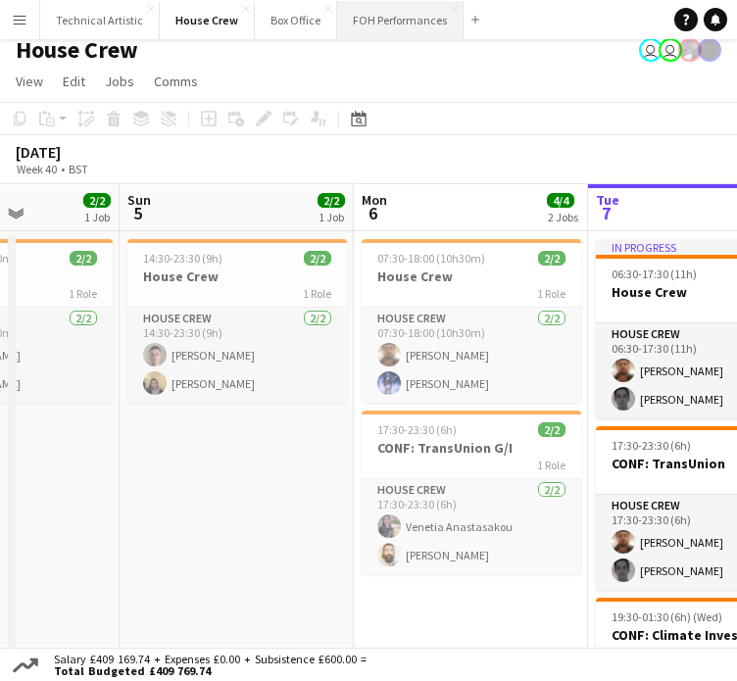
click at [381, 23] on button "FOH Performances Close" at bounding box center [400, 20] width 126 height 38
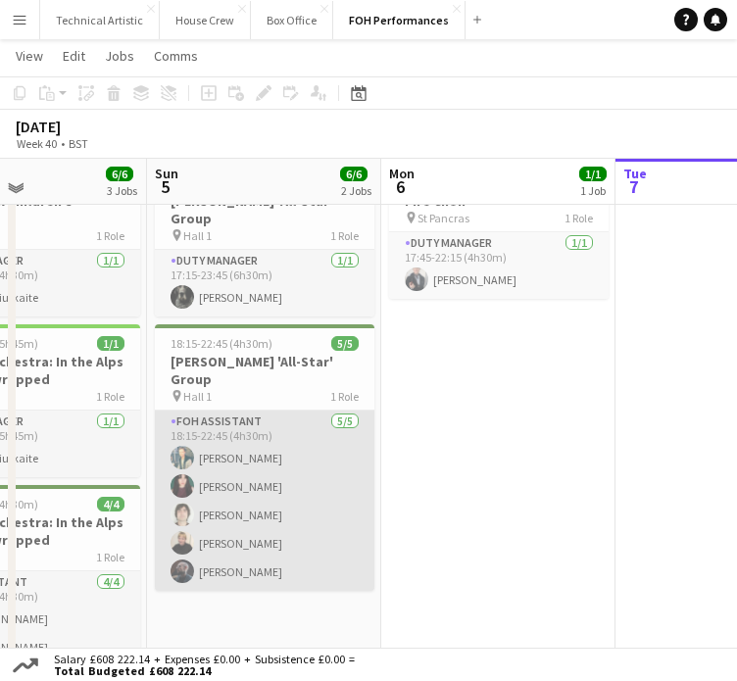
scroll to position [86, 0]
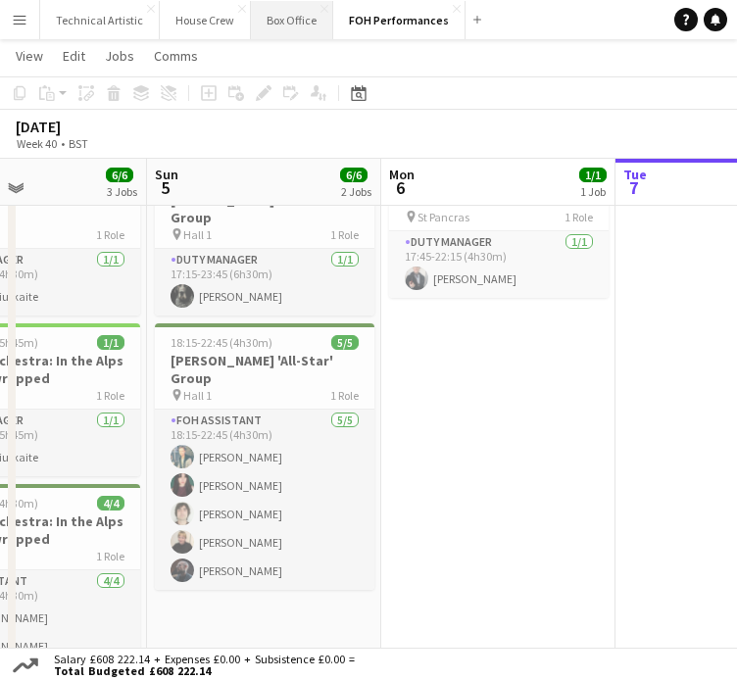
click at [269, 8] on button "Box Office Close" at bounding box center [292, 20] width 82 height 38
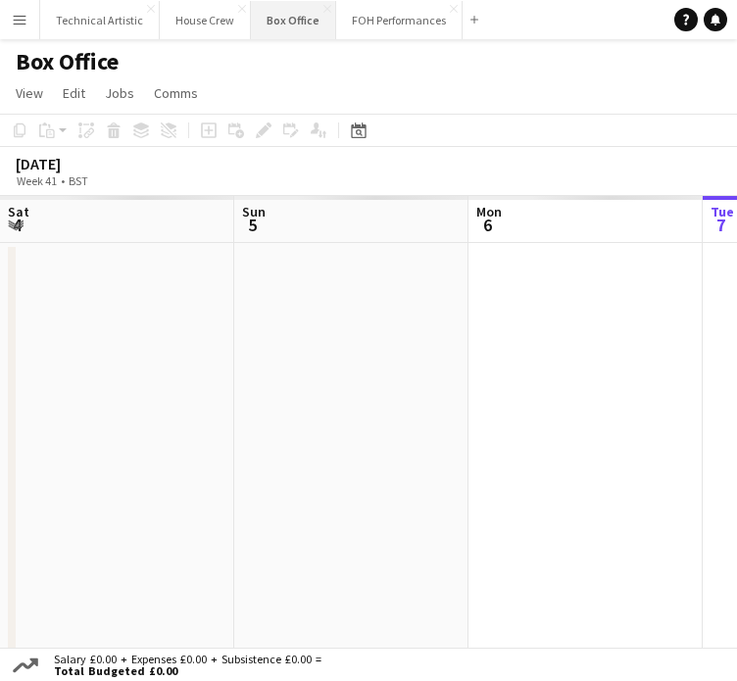
scroll to position [0, 468]
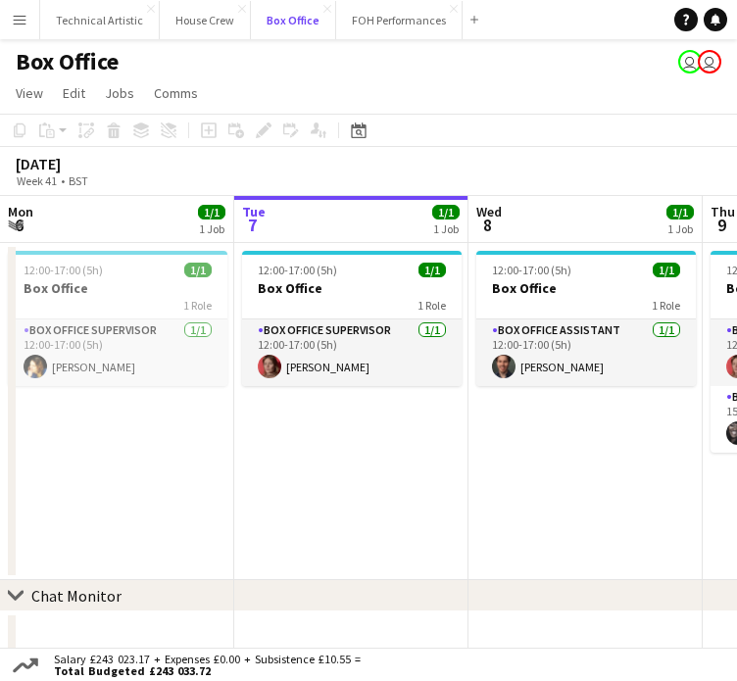
drag, startPoint x: 269, startPoint y: 8, endPoint x: 484, endPoint y: 13, distance: 214.7
click at [484, 13] on app-navbar "Menu Boards Boards Boards All jobs Status Workforce Workforce My Workforce Recr…" at bounding box center [368, 19] width 737 height 39
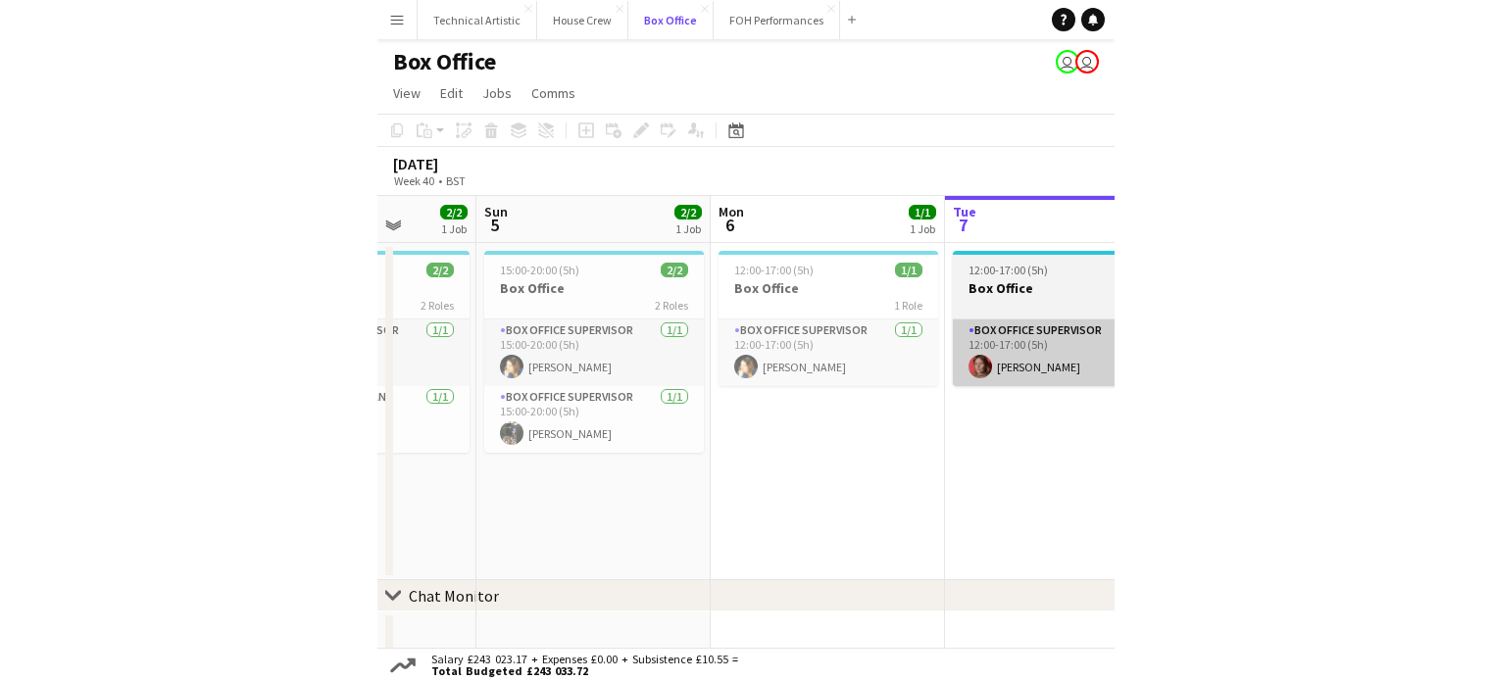
scroll to position [0, 603]
